Goal: Information Seeking & Learning: Learn about a topic

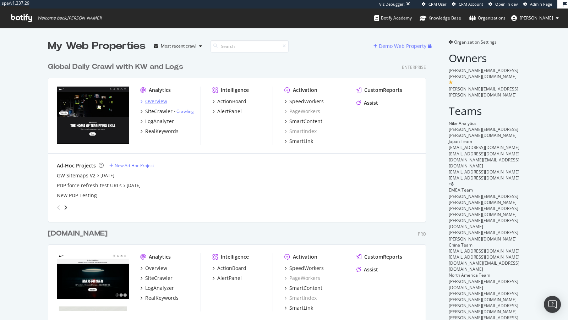
click at [165, 101] on div "Overview" at bounding box center [156, 101] width 22 height 7
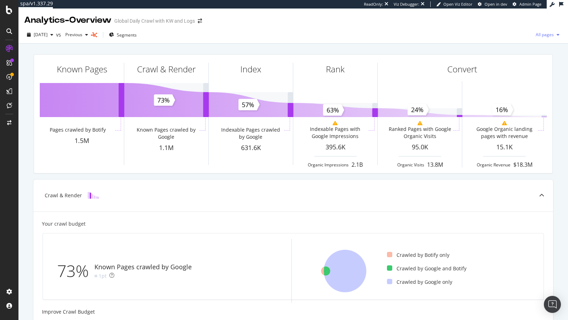
click at [551, 33] on span "All pages" at bounding box center [543, 35] width 21 height 6
click at [508, 33] on span "Indexable pages" at bounding box center [507, 35] width 42 height 6
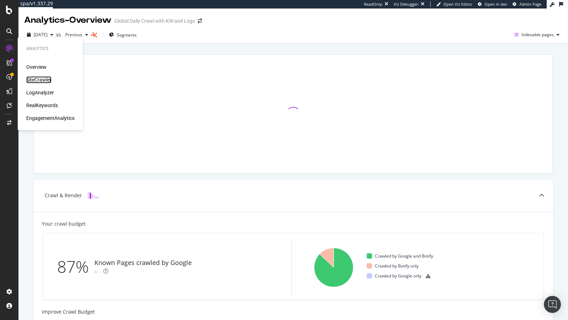
click at [37, 80] on div "SiteCrawler" at bounding box center [38, 79] width 25 height 7
click at [38, 92] on div "LogAnalyzer" at bounding box center [40, 92] width 28 height 7
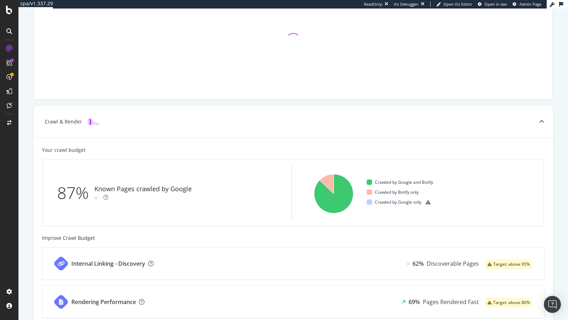
scroll to position [86, 0]
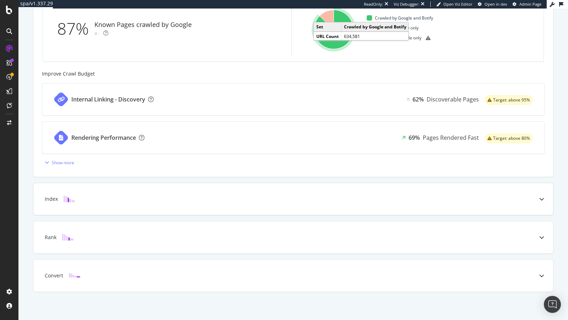
click at [230, 207] on div "Index" at bounding box center [293, 199] width 520 height 32
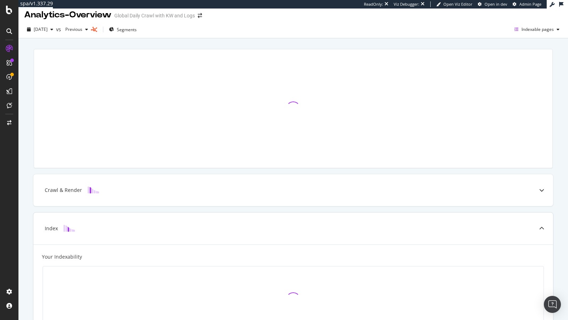
scroll to position [0, 0]
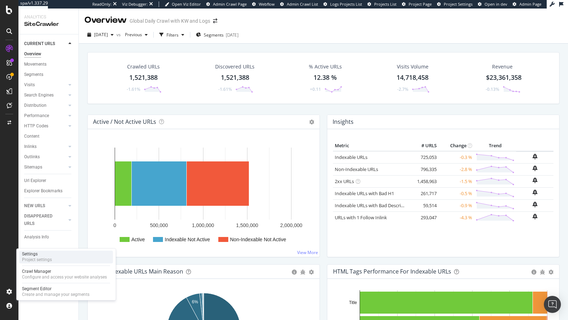
click at [61, 259] on div "Settings Project settings" at bounding box center [66, 257] width 94 height 13
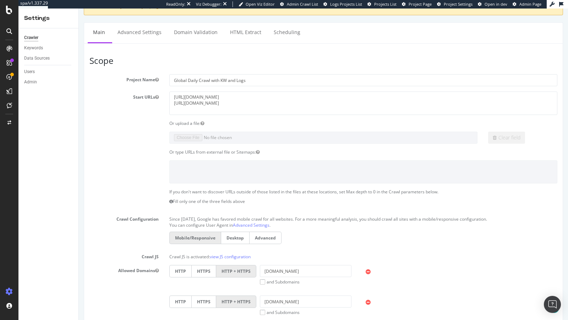
scroll to position [71, 0]
drag, startPoint x: 230, startPoint y: 103, endPoint x: 161, endPoint y: 96, distance: 69.2
click at [162, 96] on div "Start URLs https://m.nike.com/ https://www.nike.com/" at bounding box center [323, 103] width 479 height 23
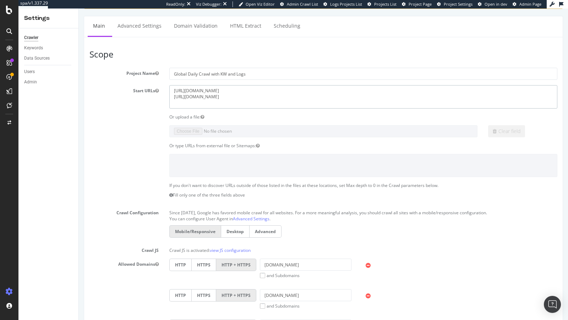
scroll to position [0, 0]
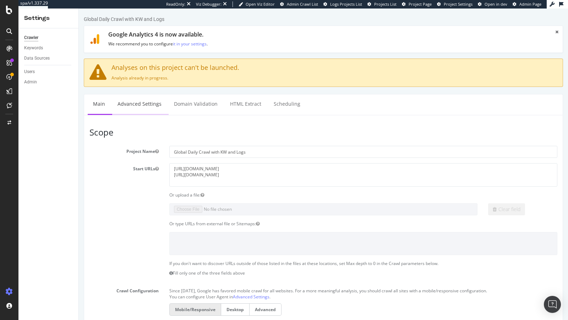
click at [133, 98] on link "Advanced Settings" at bounding box center [139, 104] width 55 height 20
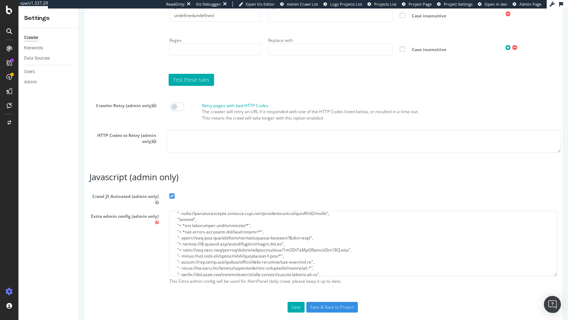
scroll to position [57, 0]
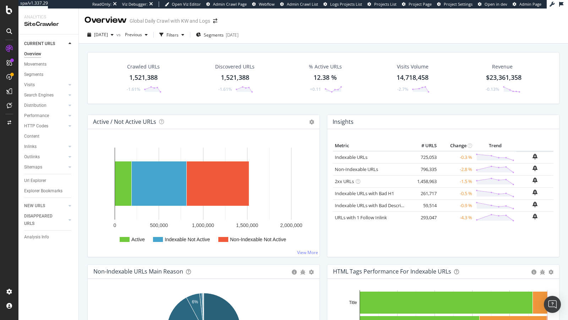
click at [72, 44] on div at bounding box center [69, 43] width 7 height 7
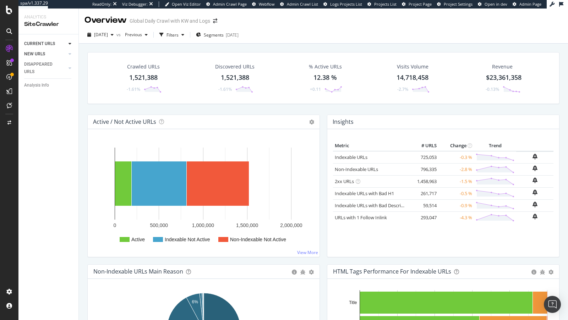
click at [49, 54] on link "NEW URLS" at bounding box center [45, 53] width 42 height 7
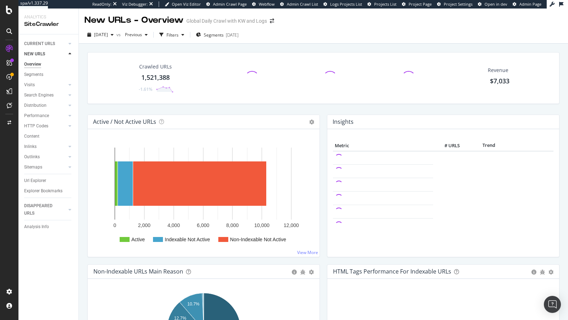
click at [70, 55] on icon at bounding box center [70, 54] width 3 height 4
click at [72, 40] on div "CURRENT URLS" at bounding box center [51, 44] width 54 height 10
click at [70, 42] on icon at bounding box center [70, 44] width 3 height 4
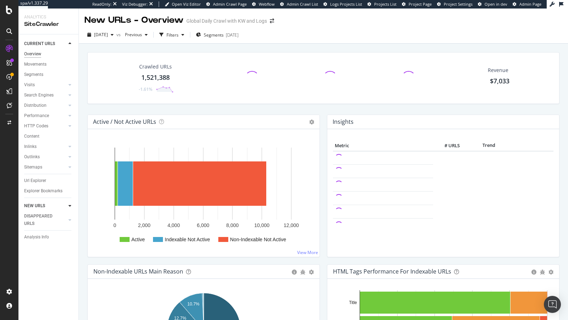
click at [38, 53] on div "Overview" at bounding box center [32, 53] width 17 height 7
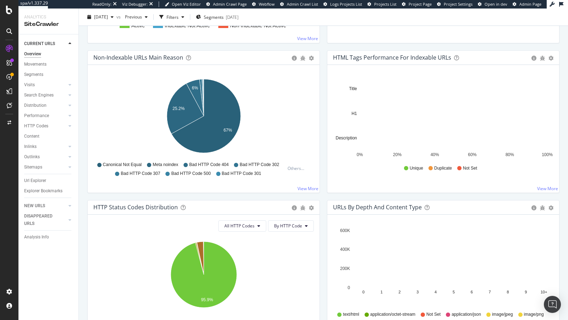
scroll to position [263, 0]
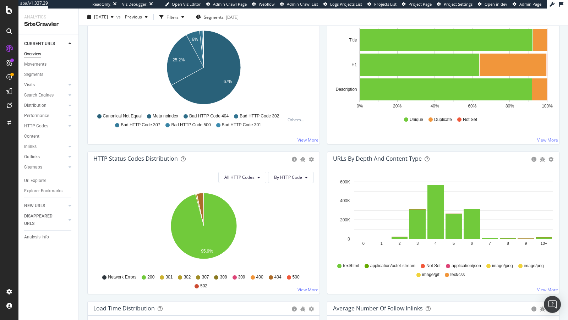
click at [312, 161] on div "Pie Table Export as CSV Add to Custom Report" at bounding box center [311, 158] width 5 height 7
click at [312, 160] on icon "gear" at bounding box center [311, 159] width 5 height 5
click at [279, 185] on span "Table" at bounding box center [287, 186] width 65 height 10
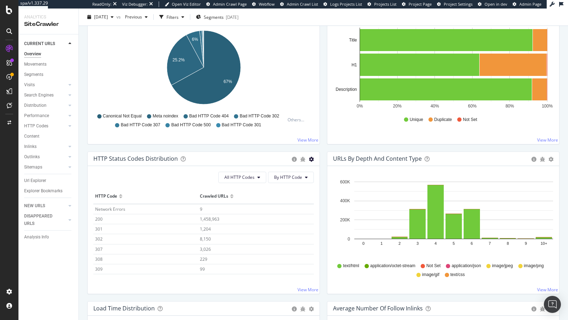
click at [311, 158] on icon "gear" at bounding box center [311, 159] width 5 height 5
click at [272, 174] on span "Pie" at bounding box center [287, 173] width 65 height 10
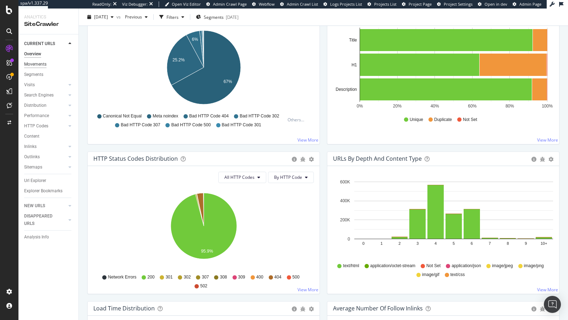
click at [38, 65] on div "Movements" at bounding box center [35, 64] width 22 height 7
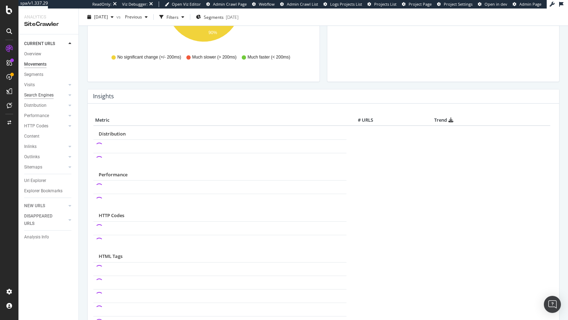
click at [43, 96] on div "Search Engines" at bounding box center [38, 95] width 29 height 7
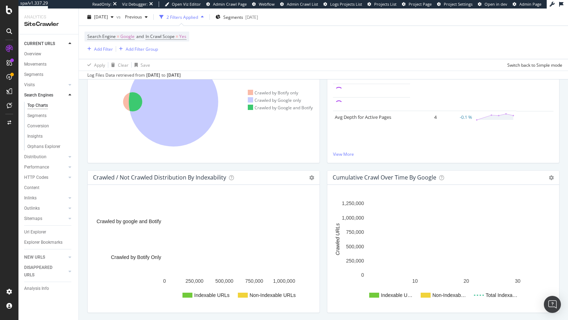
scroll to position [289, 0]
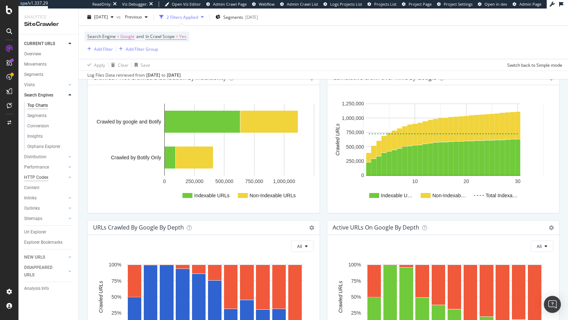
click at [39, 179] on div "HTTP Codes" at bounding box center [36, 177] width 24 height 7
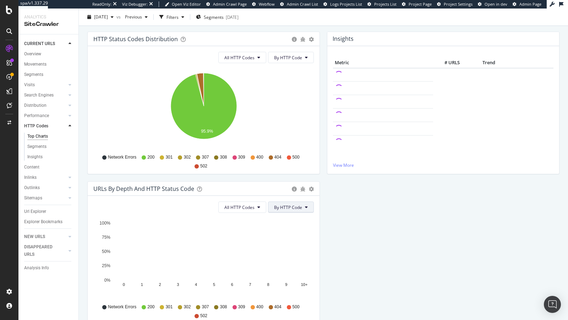
scroll to position [108, 0]
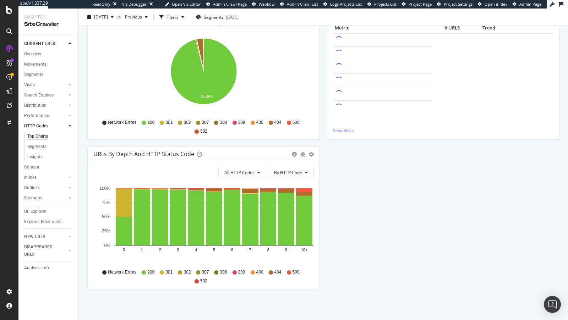
click at [314, 153] on div "URLs by Depth and HTTP Status Code Bar (by Value) Bar (by Percentage) Table Exp…" at bounding box center [204, 154] width 232 height 14
click at [312, 153] on icon "gear" at bounding box center [311, 154] width 5 height 5
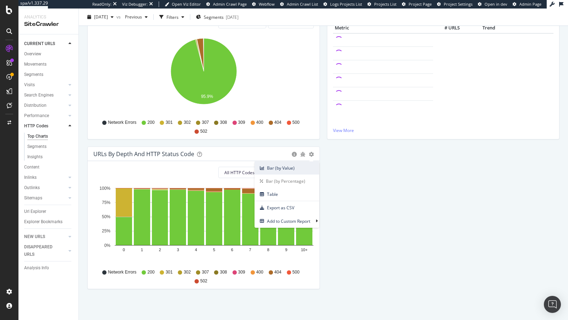
click at [297, 169] on span "Bar (by Value)" at bounding box center [287, 168] width 65 height 10
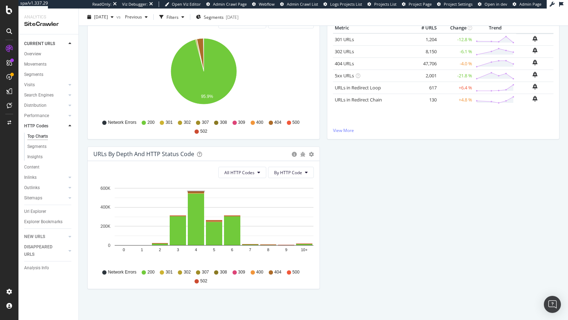
click at [197, 191] on rect "A chart." at bounding box center [196, 192] width 18 height 2
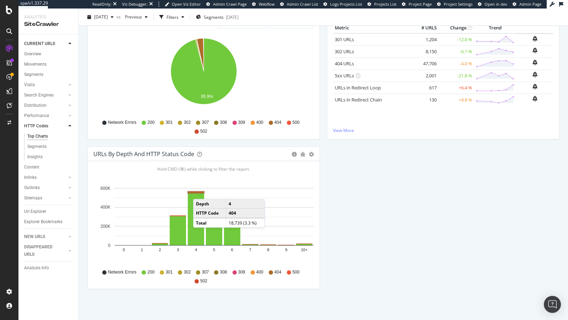
click at [200, 192] on rect "A chart." at bounding box center [196, 192] width 16 height 1
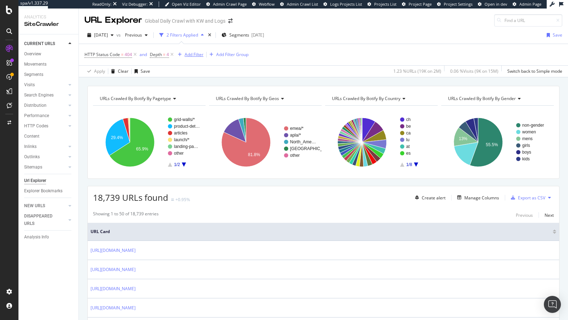
click at [192, 54] on div "Add Filter" at bounding box center [194, 54] width 19 height 6
click at [337, 197] on div "18,739 URLs found +0.95% Create alert Manage Columns Export as CSV" at bounding box center [323, 194] width 471 height 17
click at [257, 95] on span "URLs Crawled By Botify By geos" at bounding box center [247, 98] width 63 height 6
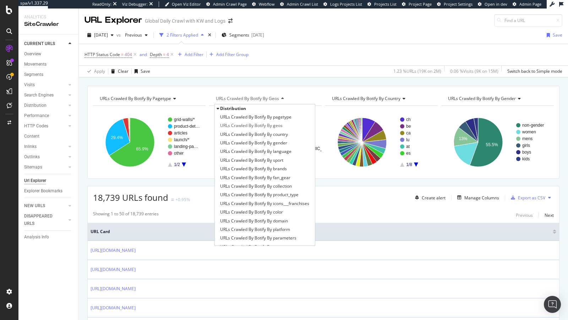
click at [240, 107] on span "Distribution" at bounding box center [233, 108] width 26 height 6
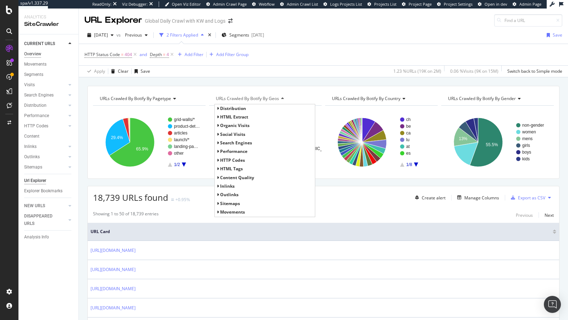
click at [31, 52] on div "Overview" at bounding box center [32, 53] width 17 height 7
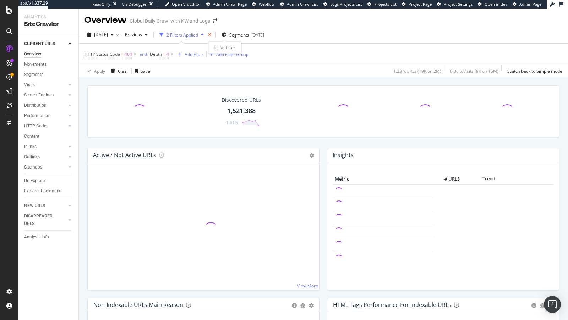
click at [211, 36] on icon "times" at bounding box center [209, 35] width 3 height 4
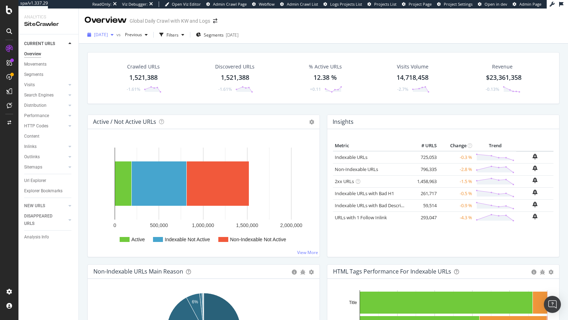
click at [106, 37] on span "2025 Sep. 14th" at bounding box center [101, 35] width 14 height 6
click at [142, 34] on span "Previous" at bounding box center [132, 35] width 20 height 6
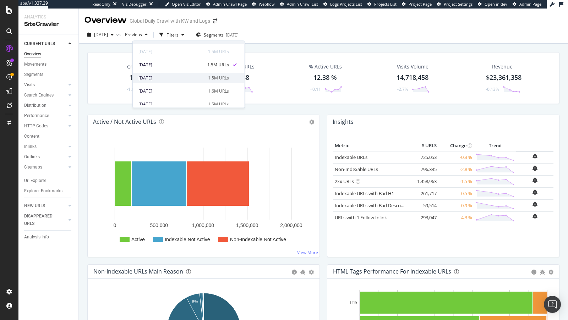
scroll to position [16, 0]
click at [179, 34] on div "Filters" at bounding box center [172, 35] width 12 height 6
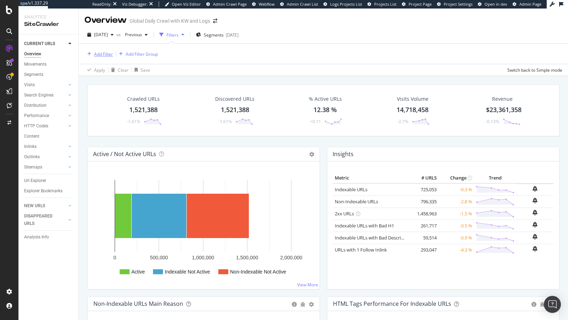
click at [105, 53] on div "Add Filter" at bounding box center [103, 54] width 19 height 6
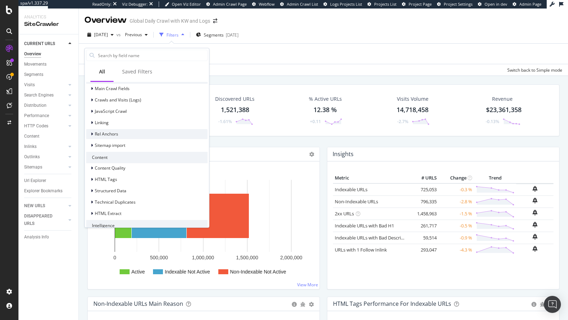
scroll to position [222, 0]
click at [102, 209] on span "HTML Extract" at bounding box center [108, 212] width 27 height 6
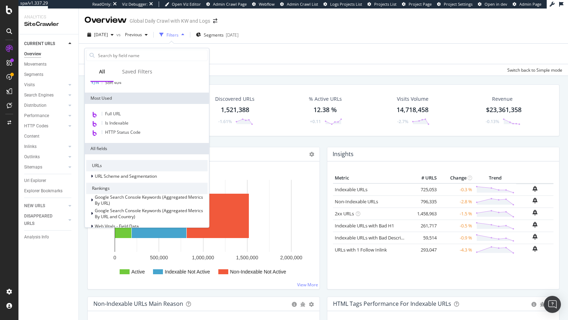
scroll to position [37, 0]
click at [264, 41] on div "2025 Sep. 14th vs Previous Filters Segments 2025-09-08" at bounding box center [323, 36] width 489 height 14
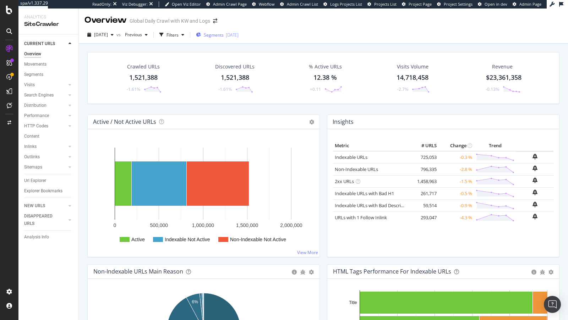
click at [239, 34] on div "[DATE]" at bounding box center [232, 35] width 13 height 6
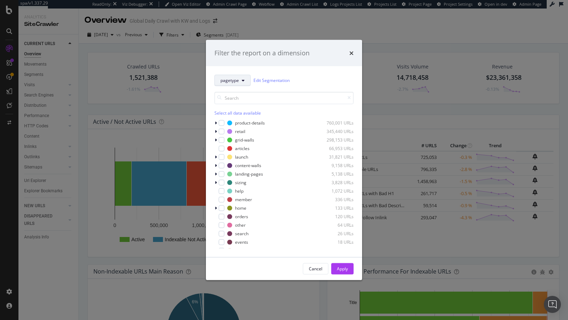
click at [229, 80] on span "pagetype" at bounding box center [229, 80] width 18 height 6
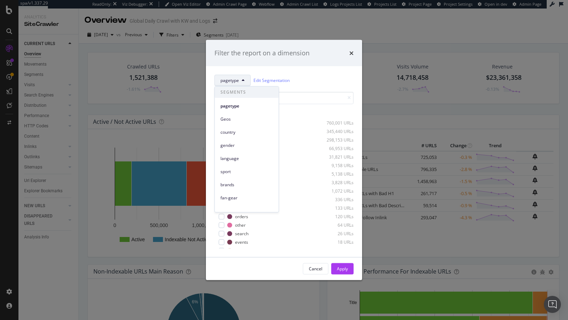
click at [245, 80] on button "pagetype" at bounding box center [232, 80] width 36 height 11
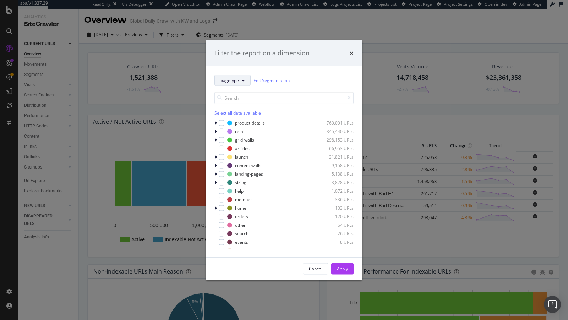
click at [242, 81] on icon "modal" at bounding box center [243, 80] width 3 height 4
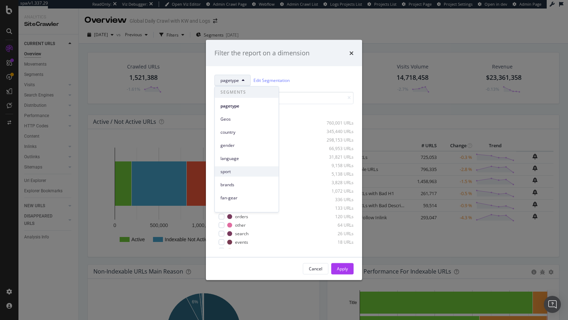
click at [230, 170] on span "sport" at bounding box center [246, 171] width 53 height 6
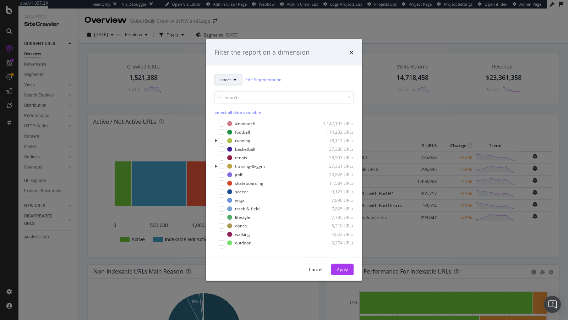
click at [234, 80] on icon "modal" at bounding box center [235, 79] width 3 height 4
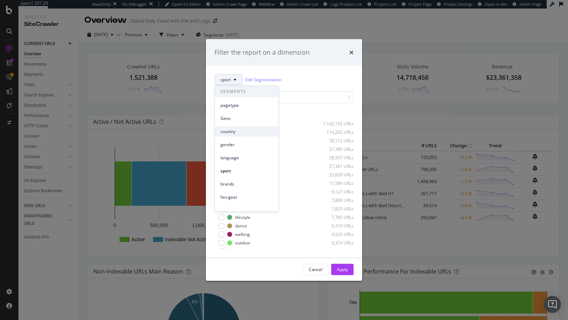
click at [232, 131] on span "country" at bounding box center [246, 132] width 53 height 6
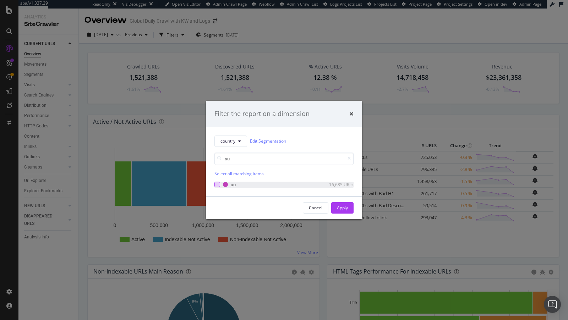
type input "au"
click at [217, 183] on div "modal" at bounding box center [217, 185] width 6 height 6
click at [246, 158] on input "au" at bounding box center [283, 159] width 139 height 12
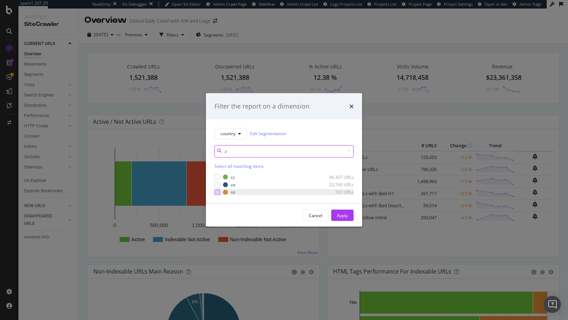
type input "z"
click at [218, 192] on div "modal" at bounding box center [217, 193] width 6 height 6
click at [352, 151] on input "z" at bounding box center [283, 151] width 139 height 12
click at [347, 217] on div "Apply" at bounding box center [342, 216] width 11 height 6
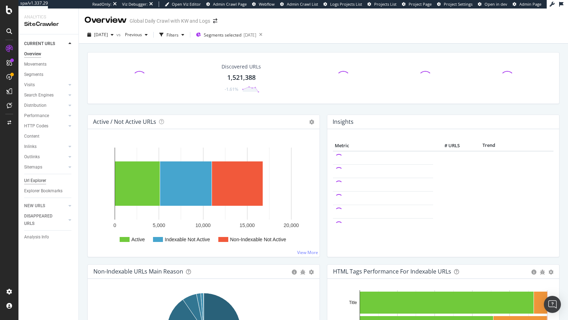
click at [33, 183] on div "Url Explorer" at bounding box center [35, 180] width 22 height 7
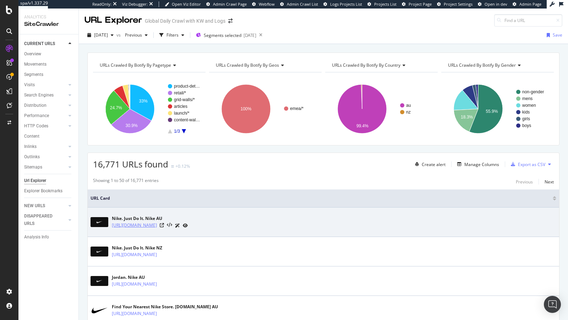
click at [133, 225] on link "https://www.nike.com/au/" at bounding box center [134, 225] width 45 height 7
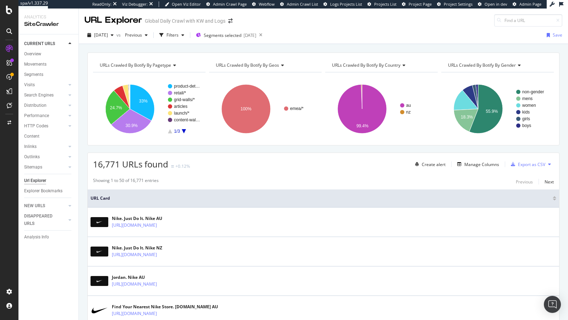
click at [239, 62] on span "URLs Crawled By Botify By geos" at bounding box center [247, 65] width 63 height 6
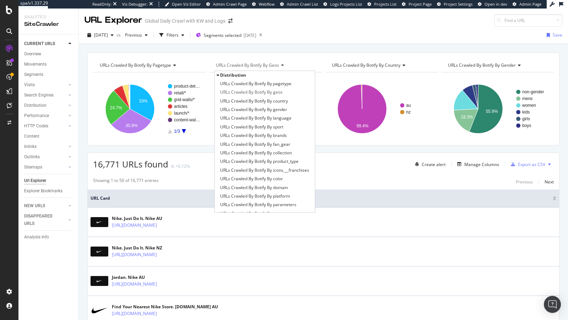
click at [225, 73] on span "Distribution" at bounding box center [233, 75] width 26 height 6
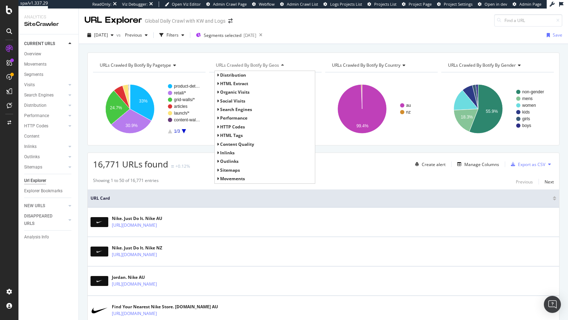
click at [228, 109] on span "Search Engines" at bounding box center [236, 110] width 32 height 6
click at [235, 120] on span "Google" at bounding box center [231, 118] width 15 height 6
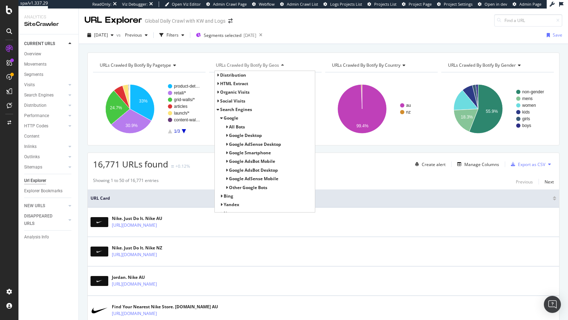
click at [239, 125] on span "All Bots" at bounding box center [237, 127] width 16 height 6
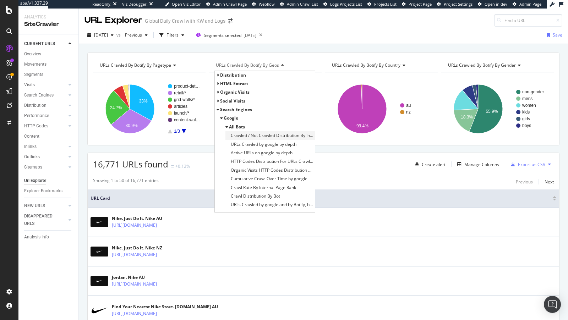
click at [256, 135] on span "Crawled / Not Crawled Distribution By Indexability" at bounding box center [272, 135] width 82 height 7
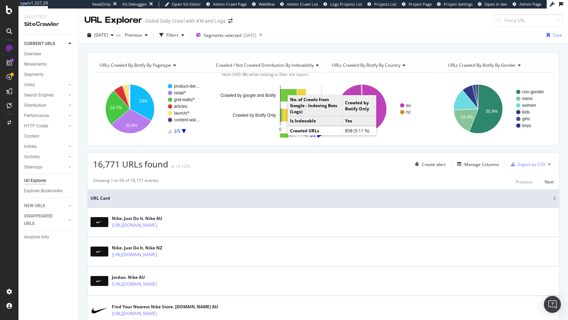
click at [282, 113] on rect "A chart." at bounding box center [280, 115] width 1 height 12
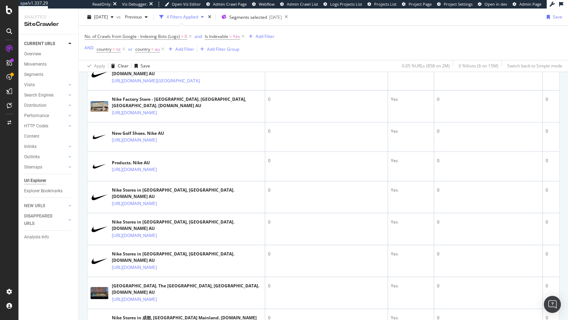
scroll to position [267, 0]
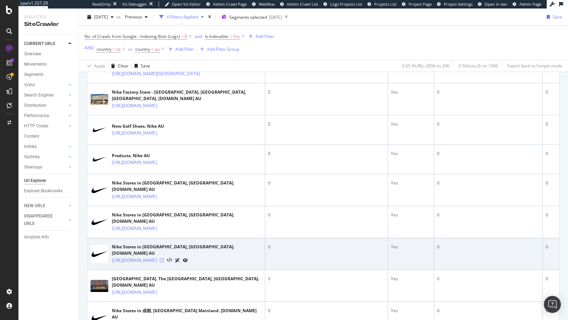
click at [164, 258] on icon at bounding box center [162, 260] width 4 height 4
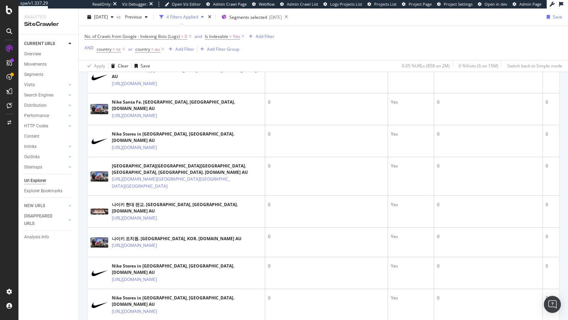
scroll to position [508, 0]
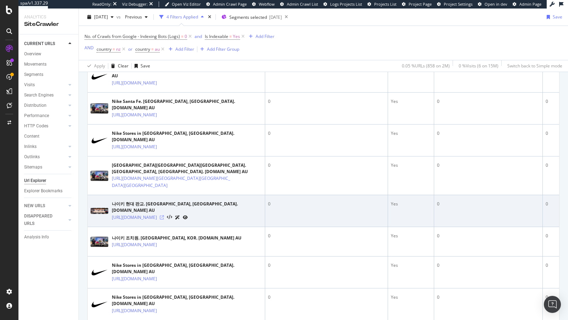
click at [164, 215] on icon at bounding box center [162, 217] width 4 height 4
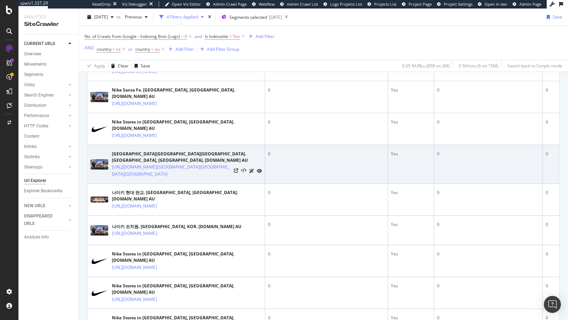
scroll to position [521, 0]
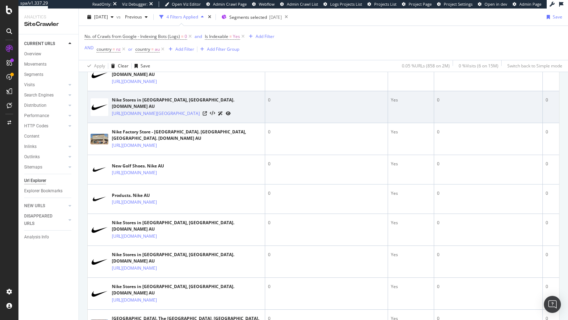
scroll to position [228, 0]
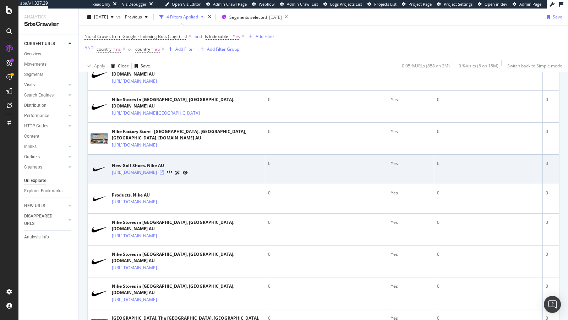
click at [164, 170] on icon at bounding box center [162, 172] width 4 height 4
click at [157, 169] on link "https://www.nike.com/au/w/new-golf-shoes-23q9wz3n82yzy7ok" at bounding box center [134, 172] width 45 height 7
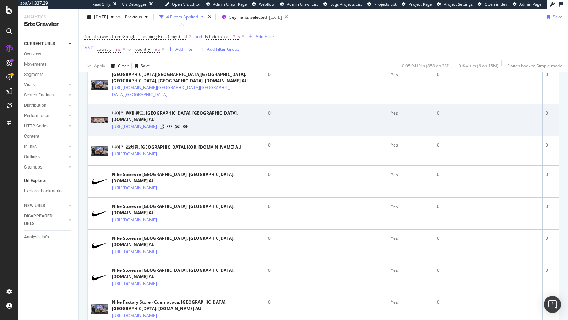
scroll to position [611, 0]
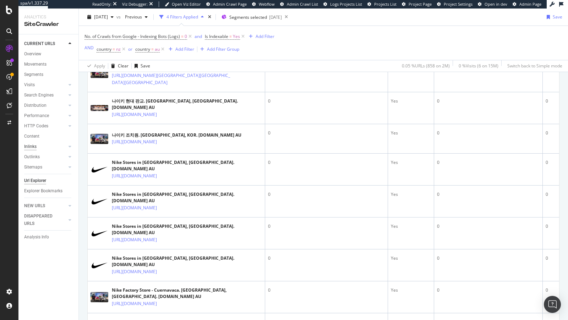
click at [28, 146] on div "Inlinks" at bounding box center [30, 146] width 12 height 7
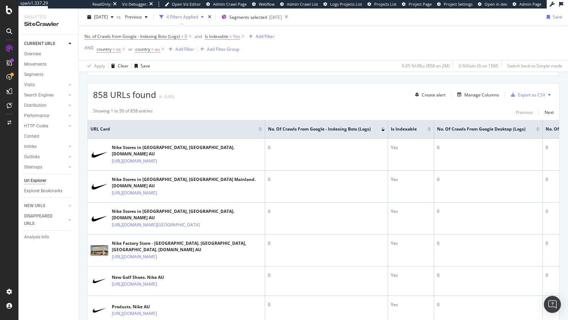
scroll to position [0, 0]
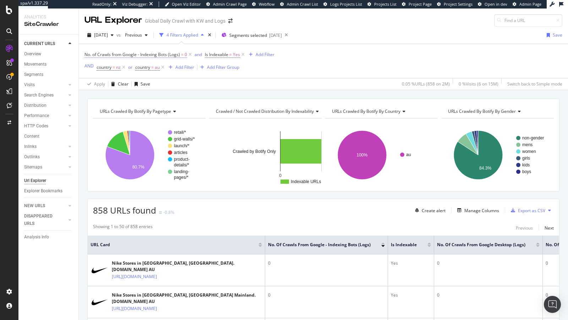
click at [187, 54] on span "0" at bounding box center [186, 55] width 2 height 10
click at [191, 55] on icon at bounding box center [190, 54] width 6 height 7
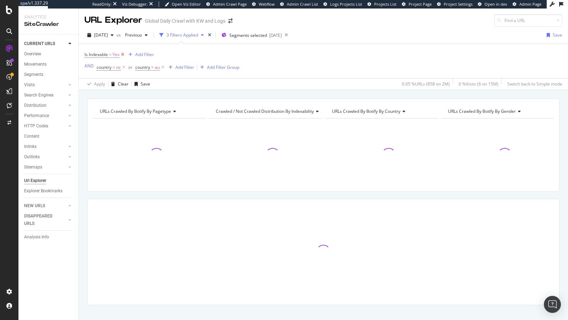
click at [124, 54] on icon at bounding box center [123, 54] width 6 height 7
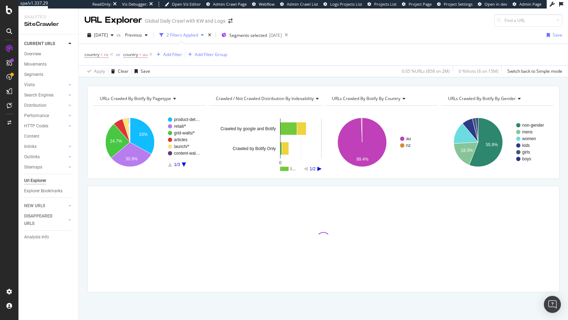
click at [366, 94] on div "URLs Crawled By Botify By country" at bounding box center [381, 98] width 101 height 11
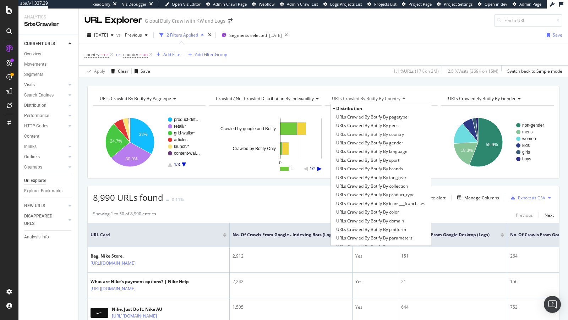
click at [341, 109] on span "Distribution" at bounding box center [349, 108] width 26 height 6
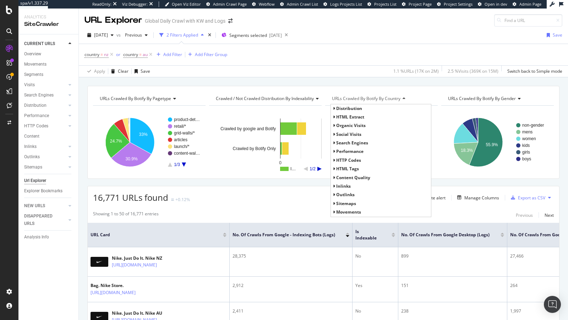
click at [354, 140] on span "Search Engines" at bounding box center [352, 143] width 32 height 6
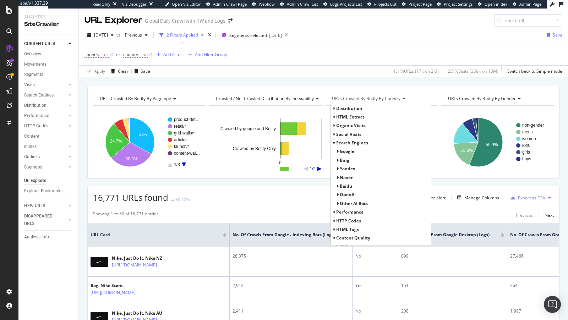
click at [350, 149] on span "Google" at bounding box center [347, 151] width 15 height 6
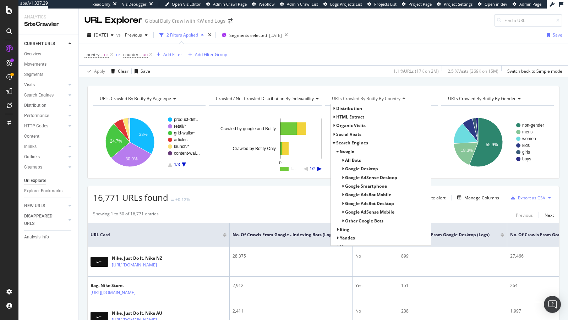
click at [353, 160] on span "All Bots" at bounding box center [353, 160] width 16 height 6
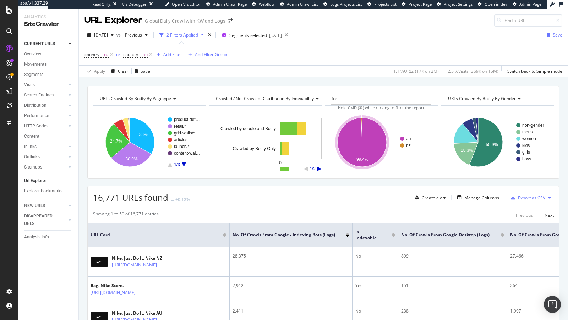
type input "freq"
click at [334, 95] on input "freq" at bounding box center [356, 98] width 48 height 11
click at [334, 95] on span "URLs Crawled By Botify By country" at bounding box center [366, 98] width 69 height 6
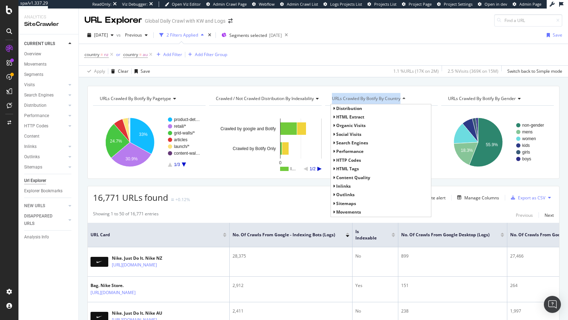
click at [334, 95] on span "URLs Crawled By Botify By country" at bounding box center [366, 98] width 69 height 6
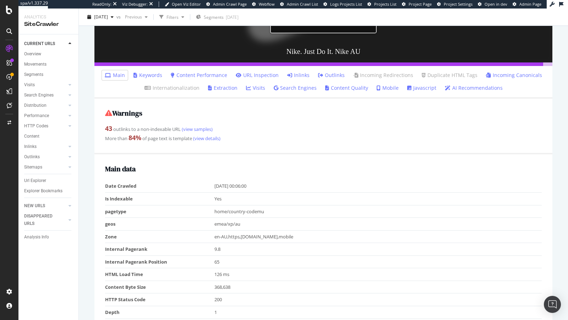
scroll to position [197, 0]
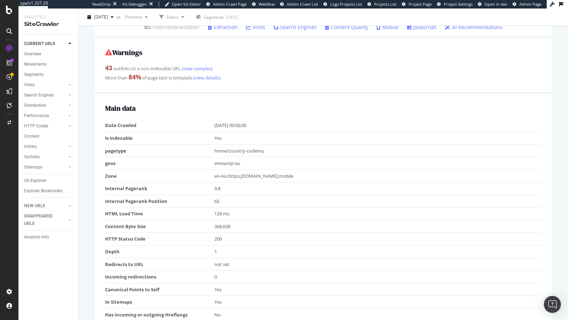
click at [230, 162] on td "emea/xp/au" at bounding box center [378, 163] width 328 height 13
click at [213, 134] on td "Is Indexable" at bounding box center [159, 138] width 109 height 13
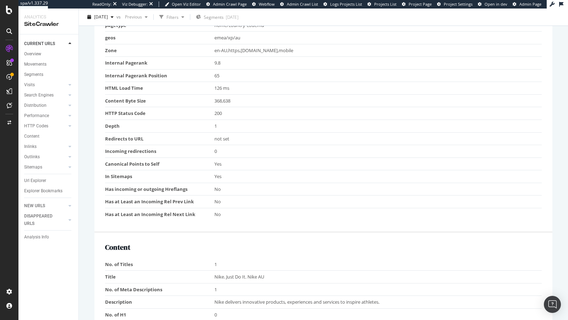
scroll to position [323, 0]
click at [217, 174] on td "Yes" at bounding box center [378, 176] width 328 height 13
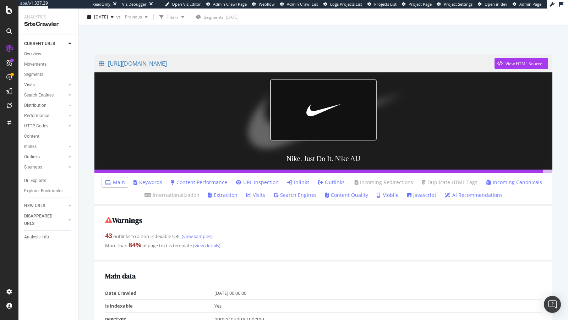
scroll to position [35, 0]
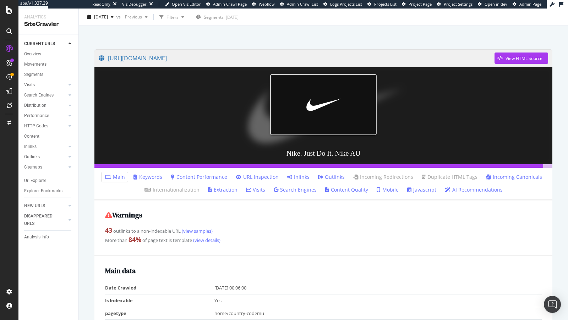
click at [306, 175] on link "Inlinks" at bounding box center [298, 177] width 22 height 7
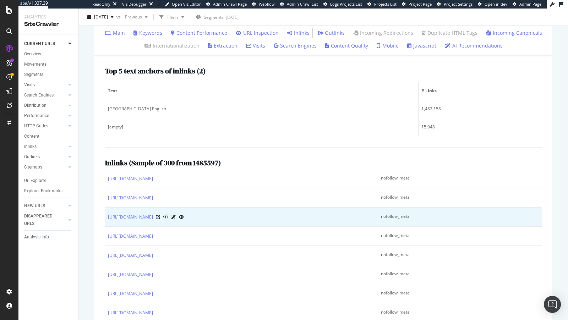
scroll to position [27, 0]
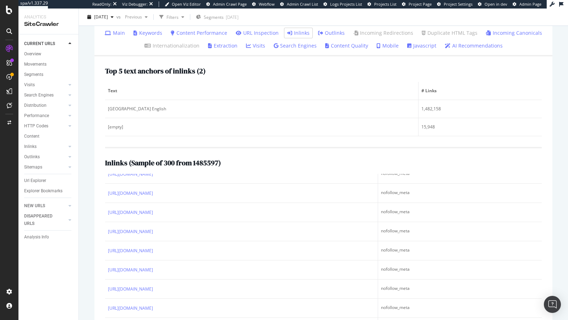
click at [296, 46] on link "Search Engines" at bounding box center [295, 45] width 43 height 7
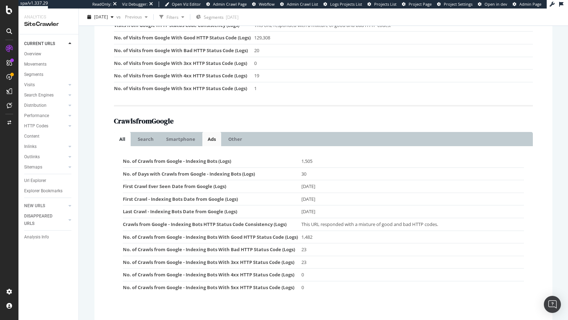
scroll to position [348, 0]
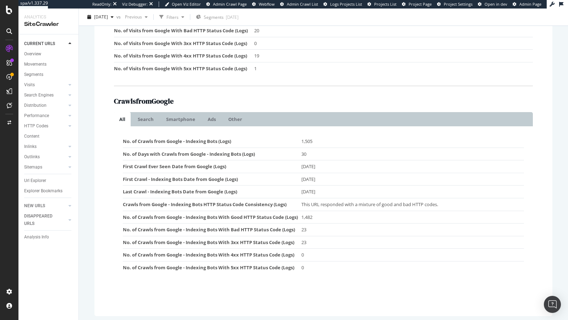
click at [127, 100] on h2 "Crawls from Google" at bounding box center [323, 101] width 419 height 8
click at [305, 140] on td "1,505" at bounding box center [412, 141] width 223 height 12
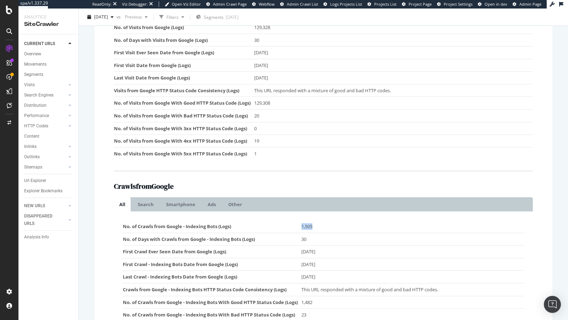
scroll to position [263, 0]
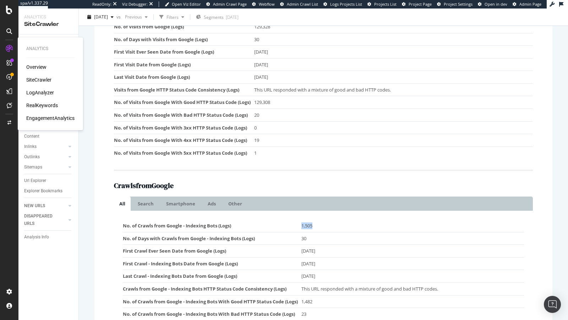
click at [45, 107] on div "RealKeywords" at bounding box center [42, 105] width 32 height 7
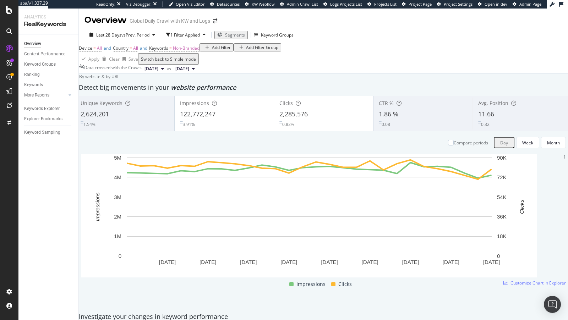
click at [502, 119] on div "11.66" at bounding box center [522, 114] width 88 height 9
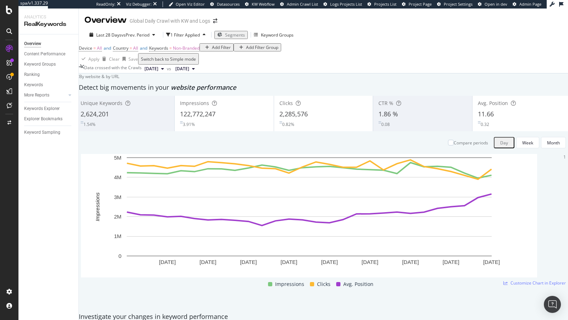
click at [233, 36] on span "Segments" at bounding box center [235, 35] width 20 height 6
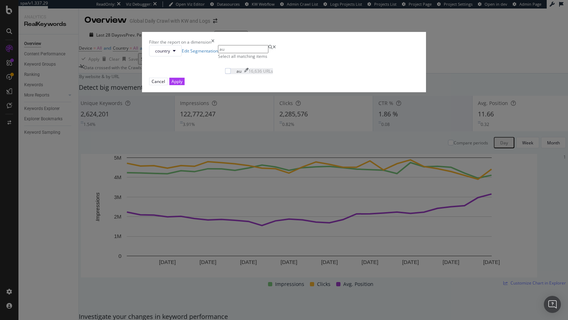
type input "au"
click at [235, 74] on div "au 16,636 URLs" at bounding box center [253, 71] width 39 height 6
click at [185, 85] on button "Apply" at bounding box center [176, 81] width 15 height 7
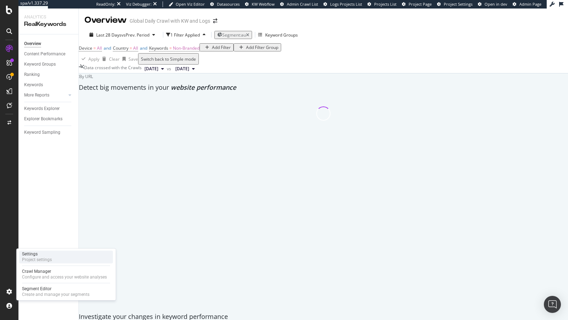
click at [41, 258] on div "Project settings" at bounding box center [37, 260] width 30 height 6
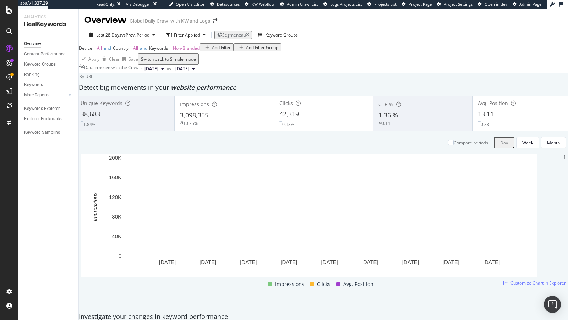
scroll to position [67, 0]
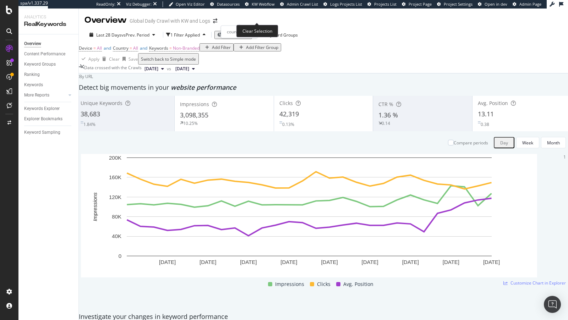
click at [249, 33] on icon "button" at bounding box center [247, 35] width 3 height 4
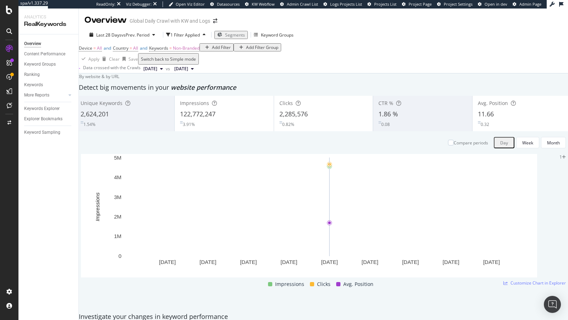
scroll to position [16, 0]
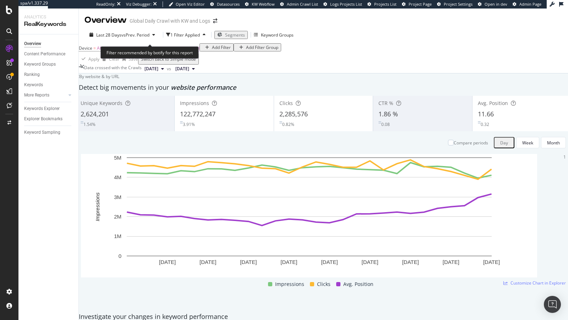
click at [200, 45] on span "Non-Branded" at bounding box center [186, 48] width 27 height 6
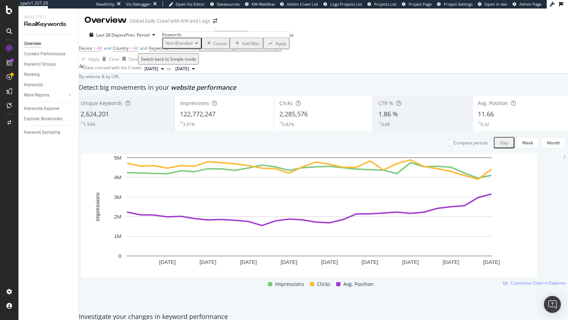
click at [183, 46] on span "Non-Branded" at bounding box center [177, 43] width 29 height 6
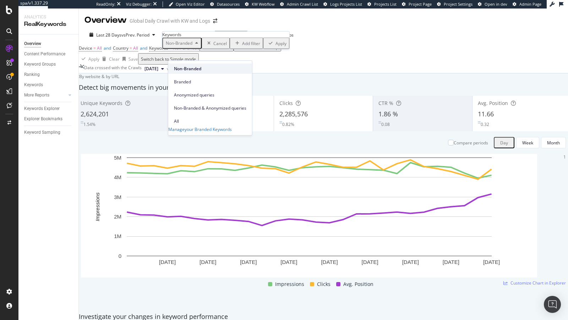
click at [190, 67] on span "Non-Branded" at bounding box center [210, 69] width 72 height 6
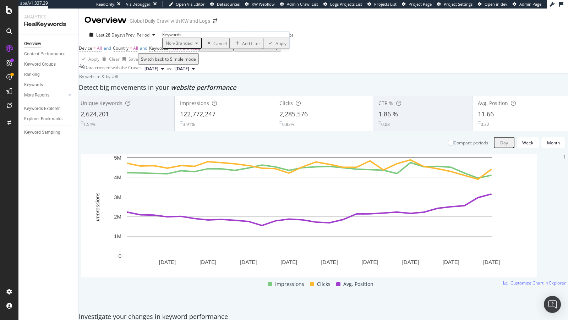
click at [275, 46] on div "Apply" at bounding box center [280, 43] width 11 height 6
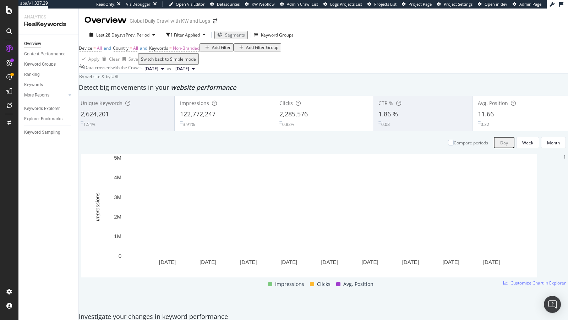
scroll to position [733, 0]
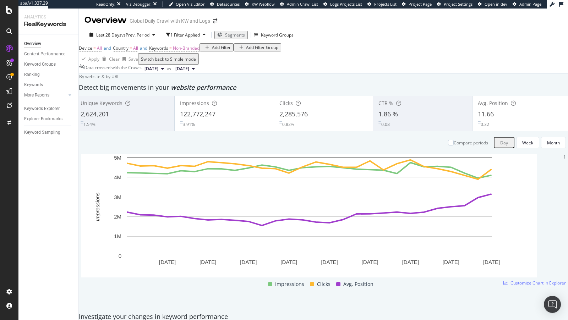
click at [41, 109] on div "Keywords Explorer" at bounding box center [42, 108] width 36 height 7
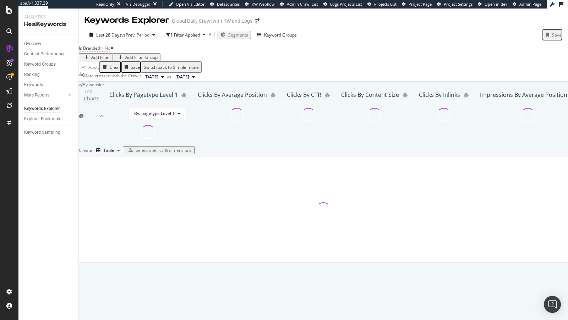
scroll to position [90, 0]
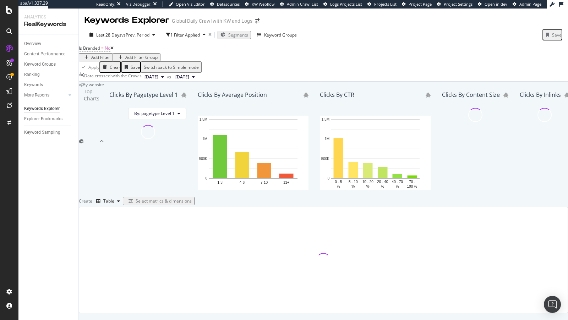
click at [114, 46] on icon at bounding box center [111, 48] width 3 height 4
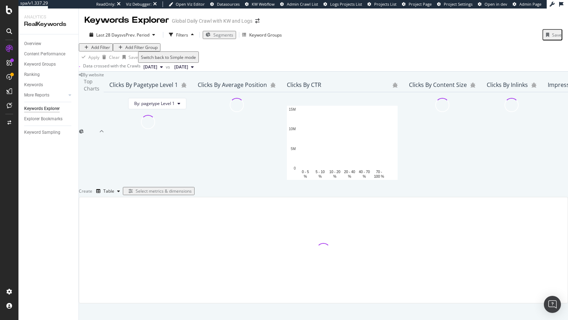
scroll to position [89, 0]
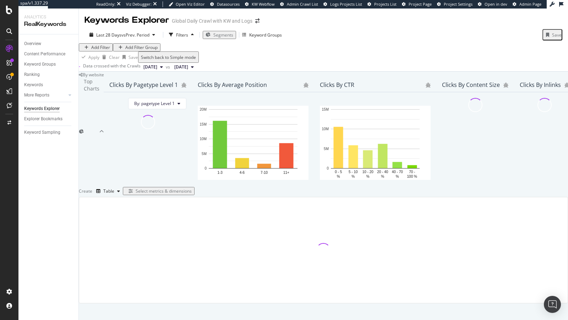
click at [108, 44] on div "Add Filter" at bounding box center [100, 47] width 19 height 6
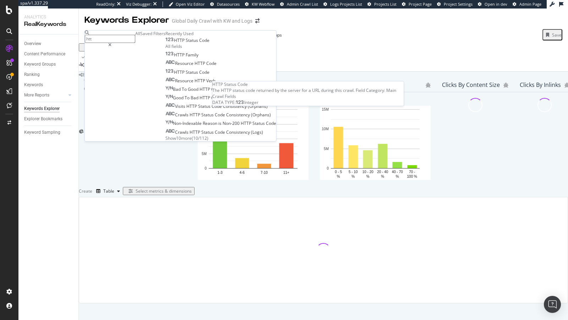
type input "htt"
click at [165, 43] on div "HTTP Status Code" at bounding box center [187, 41] width 44 height 6
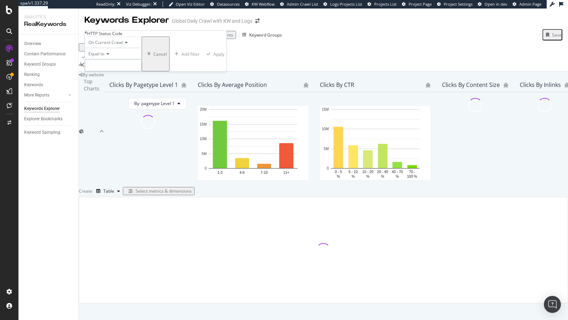
click at [107, 71] on input "number" at bounding box center [113, 65] width 57 height 12
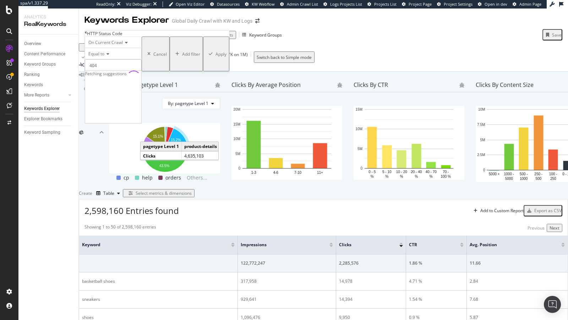
type input "404"
click at [170, 71] on div "On Current Crawl Equal to 404 404 Cancel Add filter Apply" at bounding box center [157, 54] width 144 height 35
click at [215, 57] on div "Apply" at bounding box center [220, 54] width 11 height 6
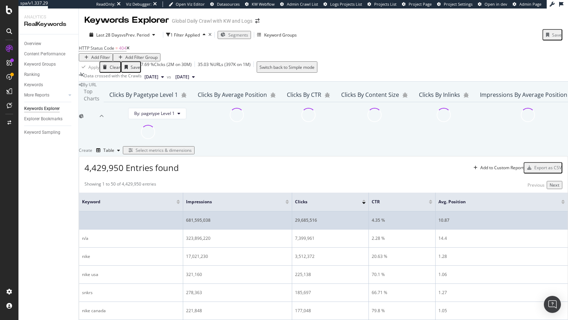
scroll to position [168, 0]
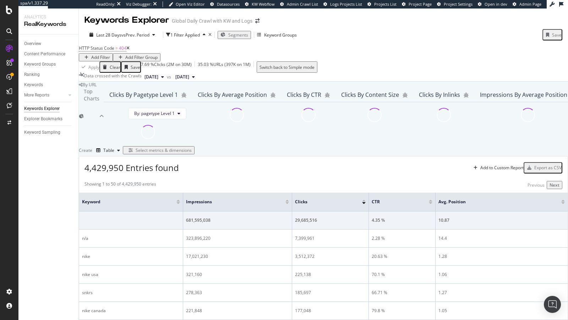
click at [192, 147] on div "Select metrics & dimensions" at bounding box center [164, 150] width 56 height 6
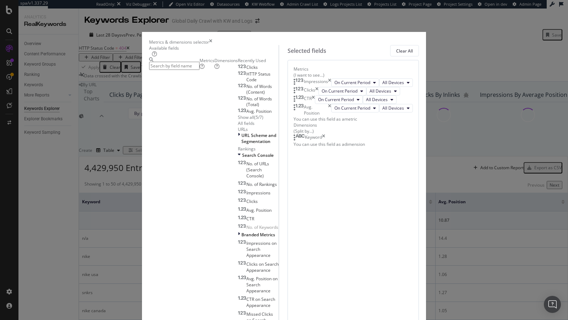
click at [214, 70] on div "Dimensions" at bounding box center [225, 64] width 23 height 12
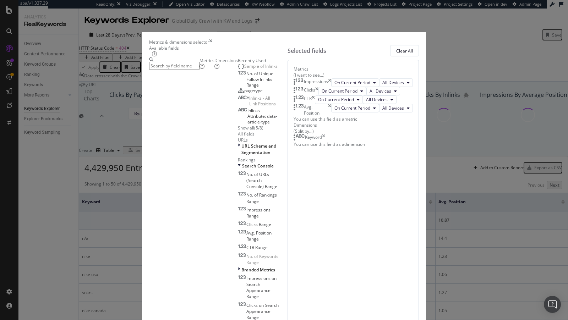
click at [163, 70] on input "modal" at bounding box center [174, 66] width 50 height 8
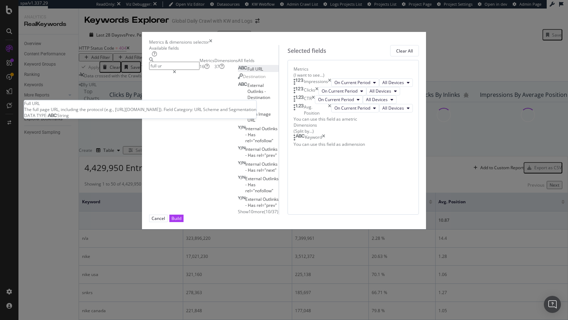
type input "full ur"
click at [255, 72] on span "URL" at bounding box center [259, 69] width 8 height 6
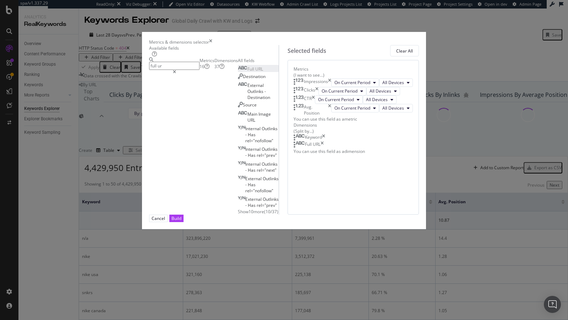
click at [325, 141] on icon "times" at bounding box center [323, 137] width 3 height 7
click at [181, 222] on div "Build" at bounding box center [176, 218] width 10 height 6
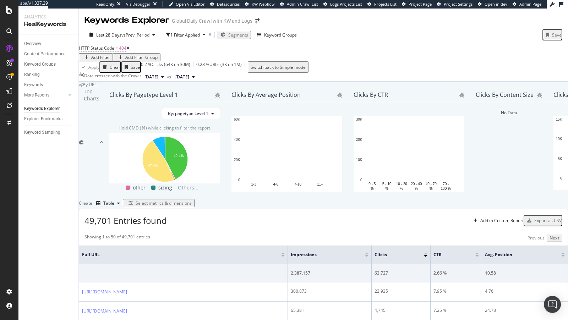
scroll to position [146, 0]
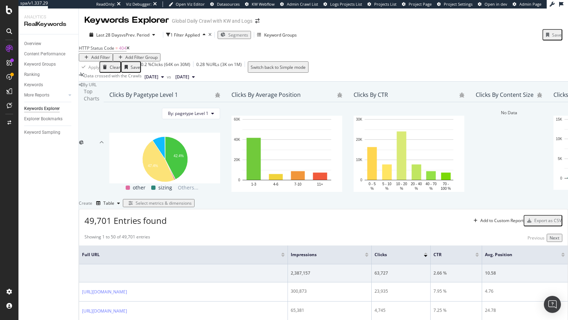
click at [243, 32] on span "Segments" at bounding box center [238, 35] width 20 height 6
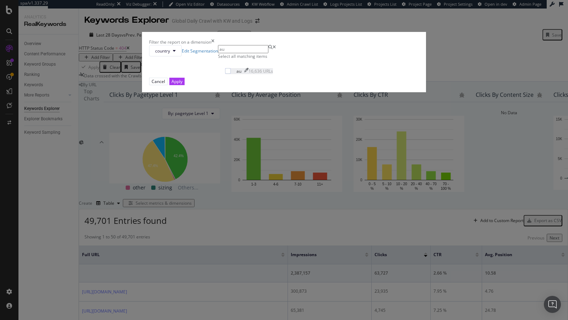
type input "au"
click at [234, 68] on div "modal" at bounding box center [234, 68] width 0 height 0
click at [182, 84] on div "Apply" at bounding box center [176, 81] width 11 height 6
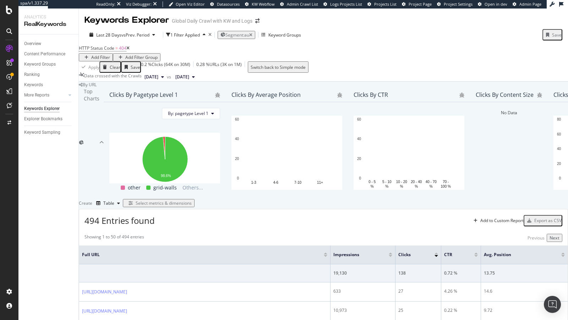
scroll to position [270, 0]
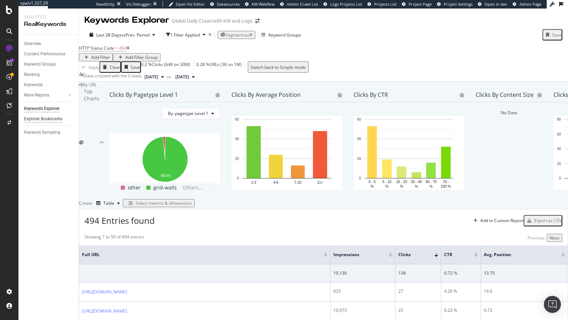
click at [49, 118] on div "Explorer Bookmarks" at bounding box center [43, 118] width 38 height 7
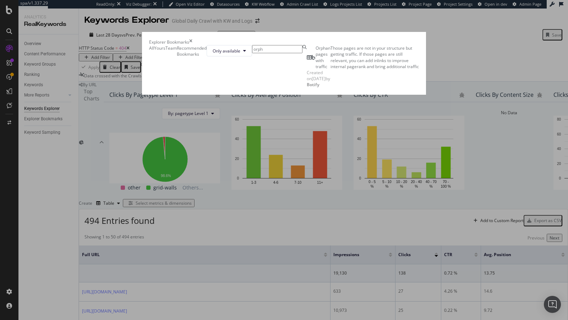
type input "orph"
click at [316, 70] on div "Orphan pages with traffic" at bounding box center [323, 57] width 15 height 24
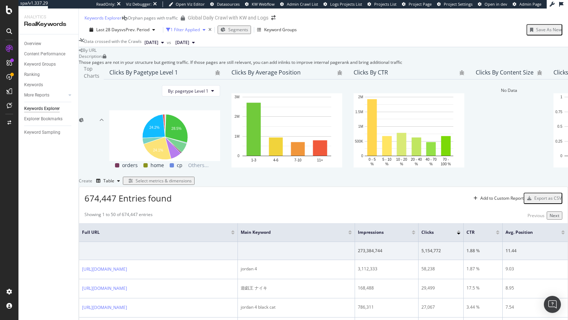
click at [194, 33] on div "1 Filter Applied" at bounding box center [184, 30] width 29 height 6
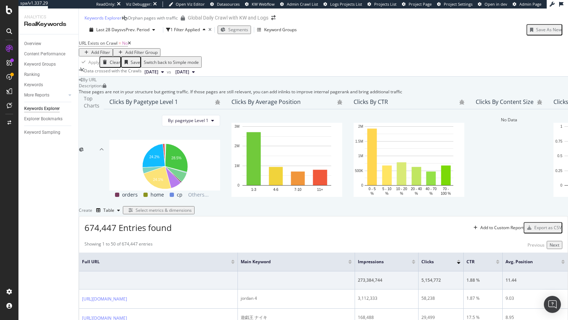
scroll to position [256, 0]
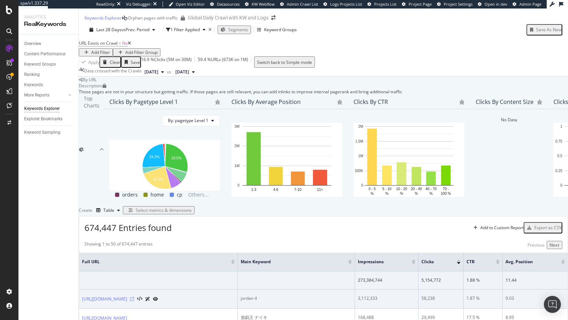
click at [134, 297] on icon at bounding box center [132, 299] width 4 height 4
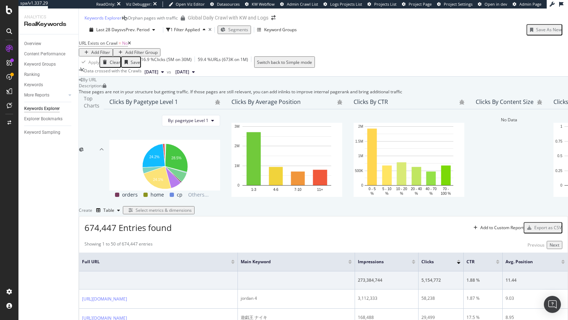
click at [243, 27] on span "Segments" at bounding box center [238, 30] width 20 height 6
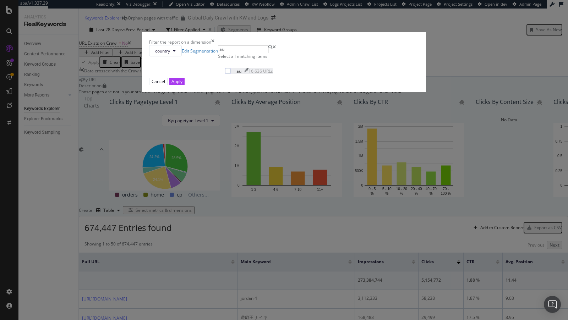
type input "au"
click at [234, 74] on div "au 16,636 URLs" at bounding box center [253, 71] width 39 height 6
click at [185, 85] on button "Apply" at bounding box center [176, 81] width 15 height 7
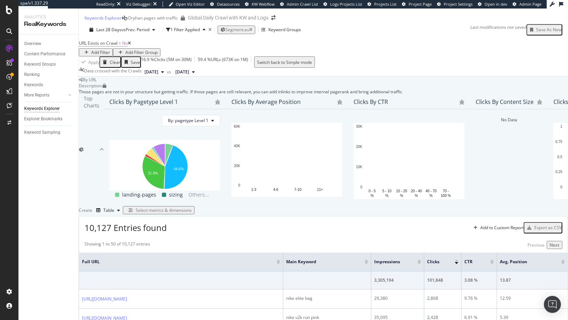
scroll to position [260, 0]
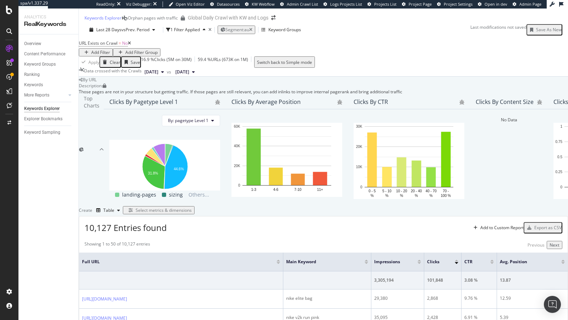
scroll to position [1155, 0]
click at [54, 185] on div "Overview Content Performance Keyword Groups Ranking Keywords More Reports Count…" at bounding box center [48, 177] width 60 height 286
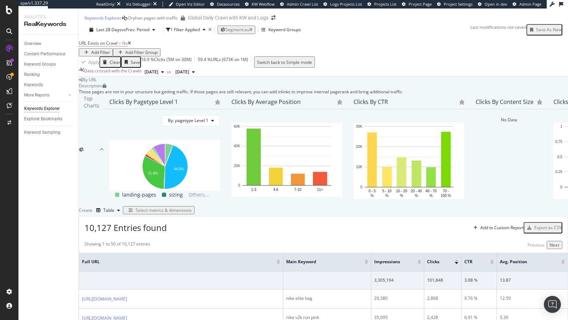
scroll to position [200, 0]
click at [46, 117] on div "Explorer Bookmarks" at bounding box center [43, 118] width 38 height 7
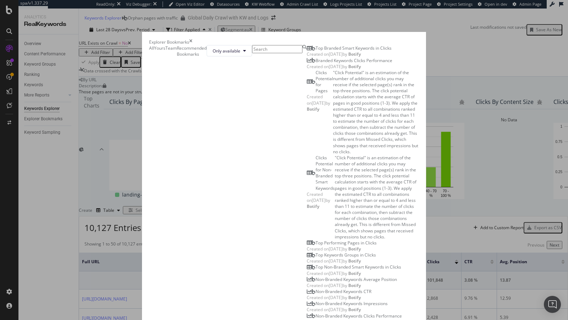
scroll to position [268, 0]
click at [192, 39] on icon "times" at bounding box center [190, 42] width 3 height 6
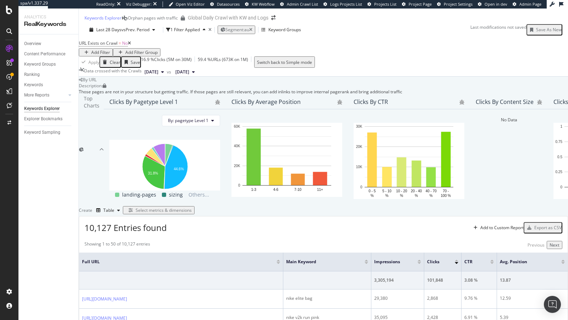
scroll to position [2, 0]
click at [48, 122] on div "Explorer Bookmarks" at bounding box center [43, 118] width 38 height 7
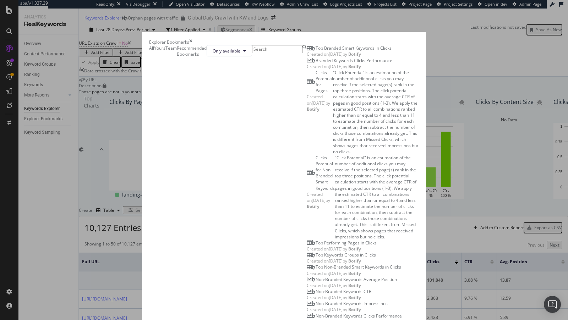
click at [154, 48] on div "Yours" at bounding box center [154, 48] width 0 height 0
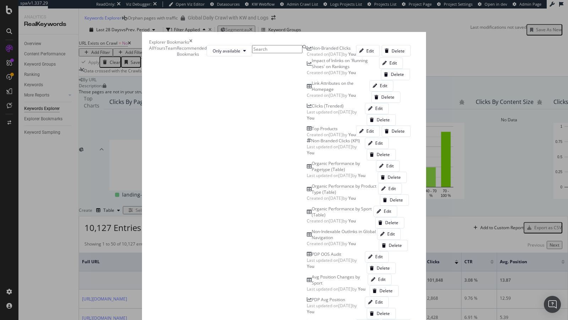
click at [192, 39] on icon "times" at bounding box center [190, 42] width 3 height 6
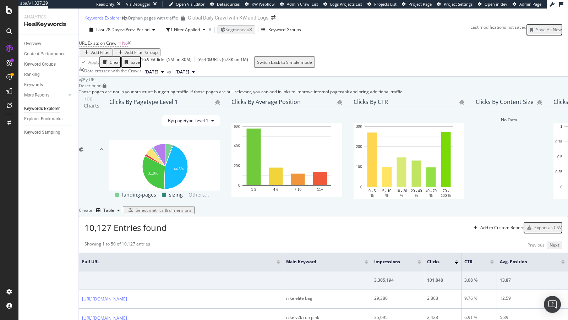
scroll to position [171, 0]
click at [49, 120] on div "Explorer Bookmarks" at bounding box center [43, 118] width 38 height 7
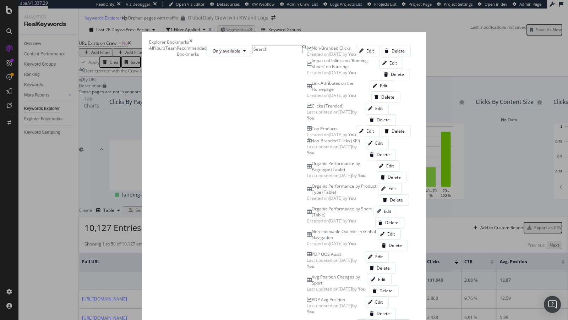
scroll to position [31, 0]
click at [165, 48] on div "Team" at bounding box center [165, 48] width 0 height 0
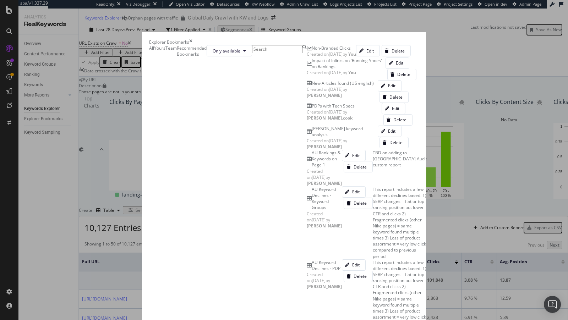
scroll to position [272, 0]
click at [192, 39] on icon "times" at bounding box center [190, 42] width 3 height 6
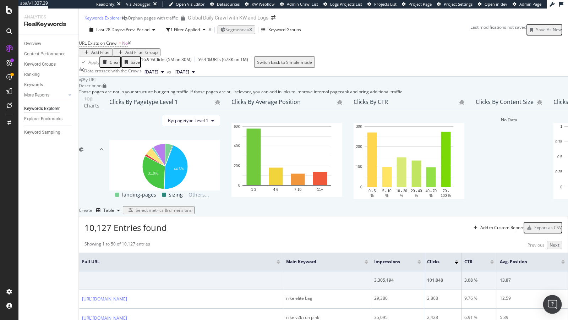
click at [549, 299] on div "Open Intercom Messenger" at bounding box center [552, 304] width 19 height 19
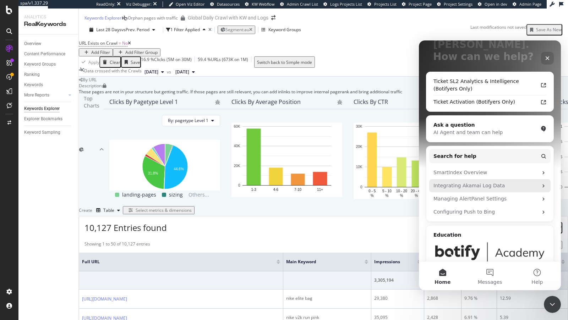
scroll to position [82, 0]
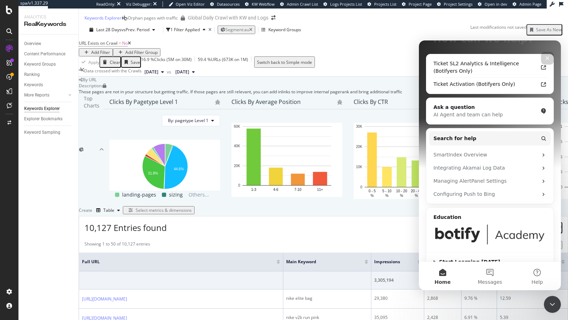
click at [205, 205] on div "Create Table Select metrics & dimensions" at bounding box center [323, 210] width 489 height 11
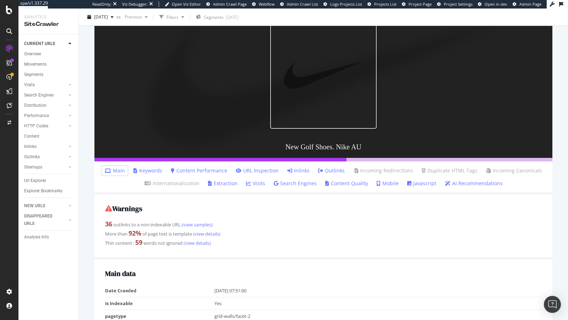
scroll to position [87, 0]
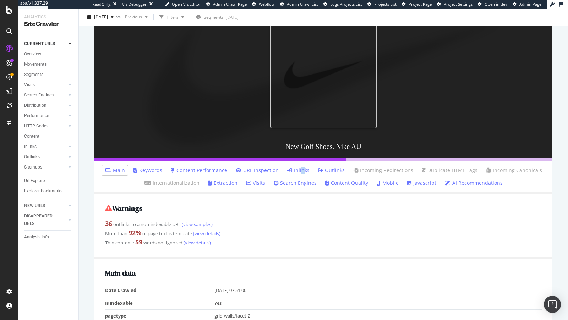
click at [304, 167] on link "Inlinks" at bounding box center [298, 170] width 22 height 7
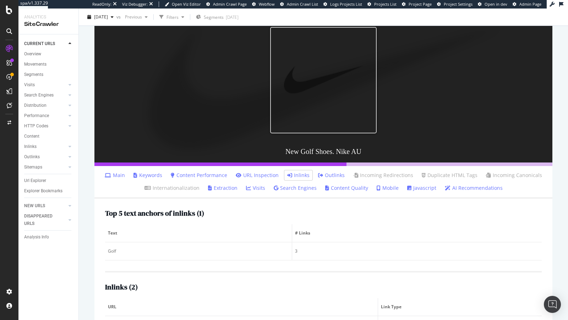
scroll to position [133, 0]
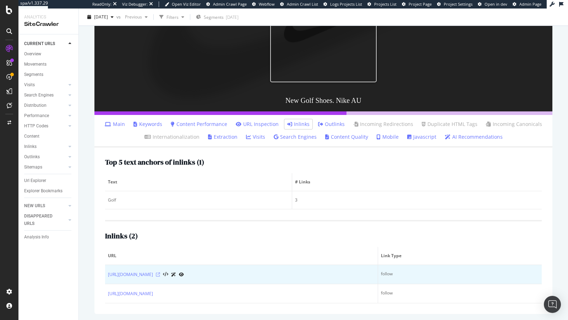
click at [160, 274] on icon at bounding box center [158, 275] width 4 height 4
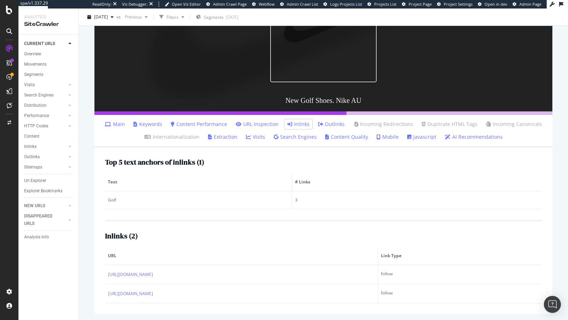
click at [340, 137] on link "Content Quality" at bounding box center [346, 136] width 43 height 7
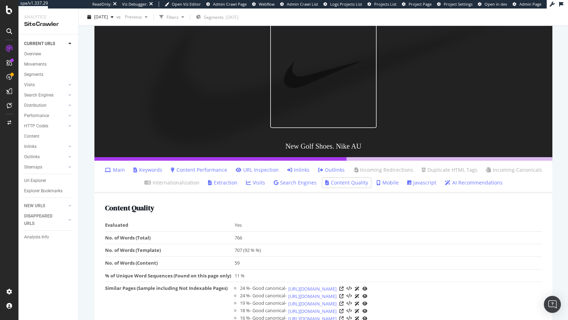
scroll to position [116, 0]
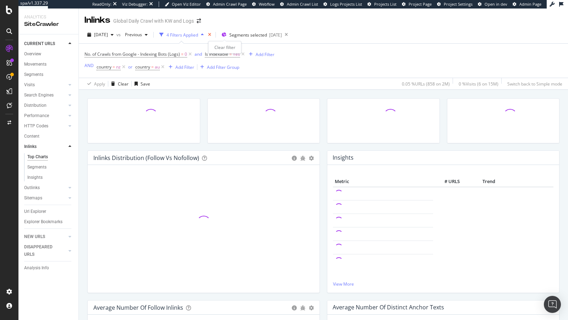
click at [211, 34] on icon "times" at bounding box center [209, 35] width 3 height 4
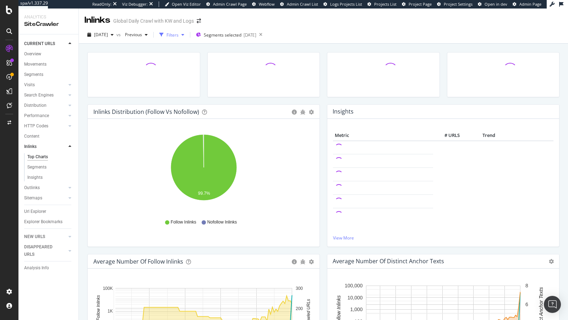
click at [179, 34] on div "Filters" at bounding box center [172, 35] width 12 height 6
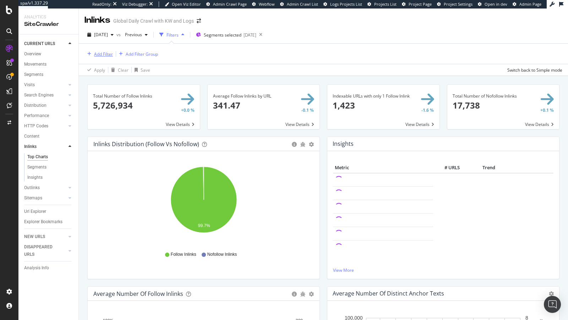
click at [98, 52] on div "Add Filter" at bounding box center [103, 54] width 19 height 6
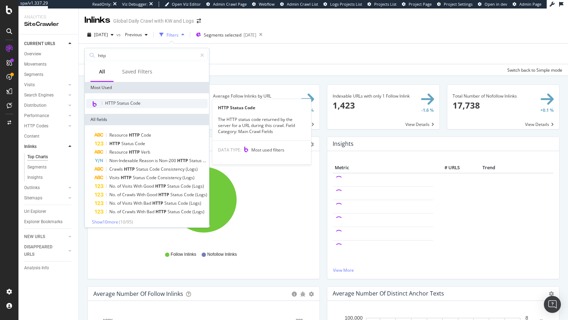
type input "http"
click at [137, 102] on span "HTTP Status Code" at bounding box center [123, 103] width 36 height 6
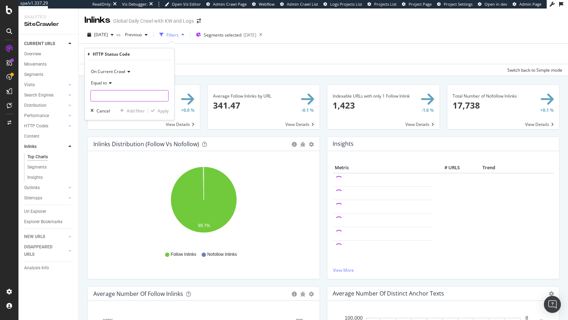
click at [122, 91] on input "number" at bounding box center [130, 95] width 78 height 11
type input "404"
click at [130, 105] on span "404" at bounding box center [118, 105] width 50 height 6
click at [164, 110] on div "Apply" at bounding box center [163, 111] width 11 height 6
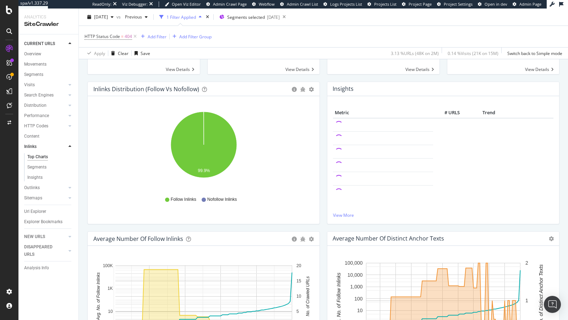
scroll to position [35, 0]
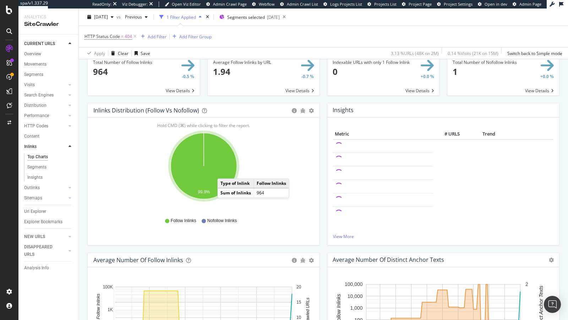
click at [224, 171] on icon "A chart." at bounding box center [204, 166] width 66 height 66
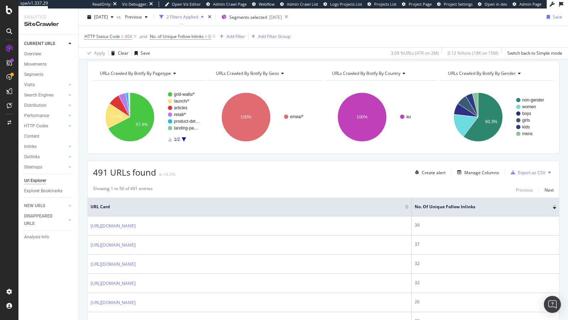
scroll to position [38, 0]
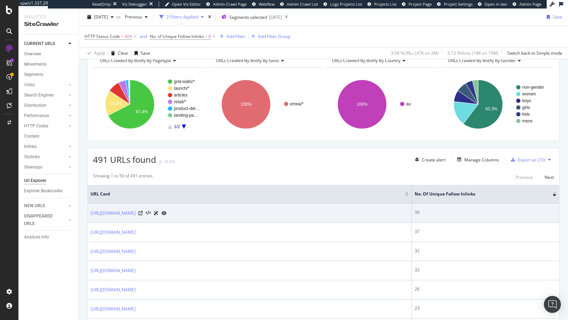
click at [417, 209] on div "39" at bounding box center [486, 212] width 142 height 6
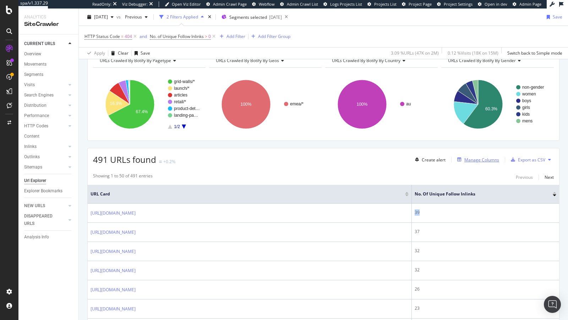
click at [476, 162] on div "Manage Columns" at bounding box center [476, 160] width 45 height 8
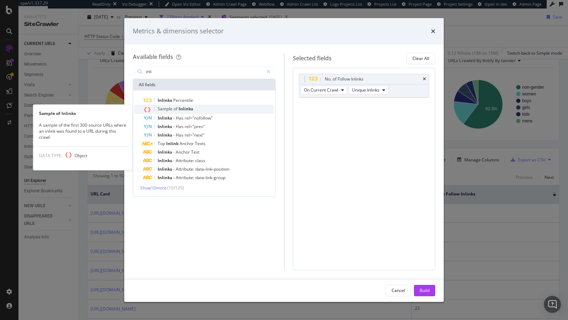
type input "inli"
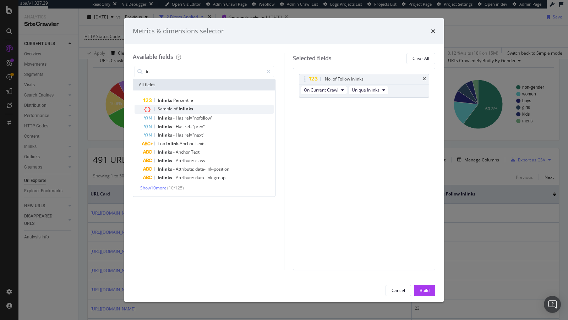
click at [176, 107] on span "of" at bounding box center [176, 109] width 5 height 6
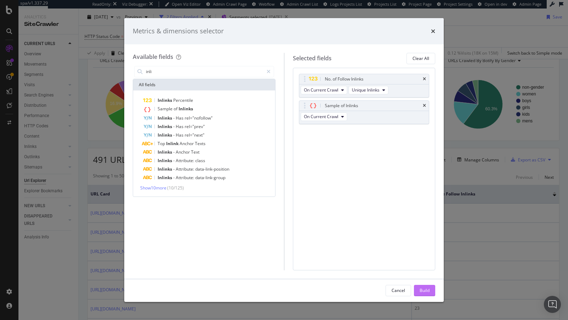
click at [422, 293] on div "Build" at bounding box center [425, 291] width 10 height 6
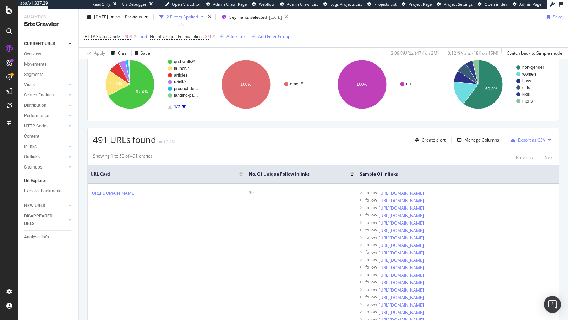
scroll to position [60, 0]
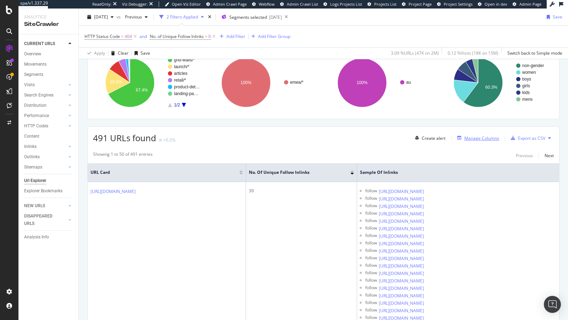
click at [485, 136] on div "Manage Columns" at bounding box center [481, 138] width 35 height 6
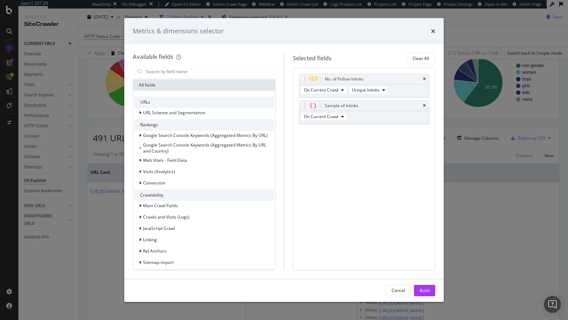
scroll to position [50, 0]
click at [156, 131] on span "Google Search Console Keywords (Aggregated Metrics By URL)" at bounding box center [205, 134] width 125 height 6
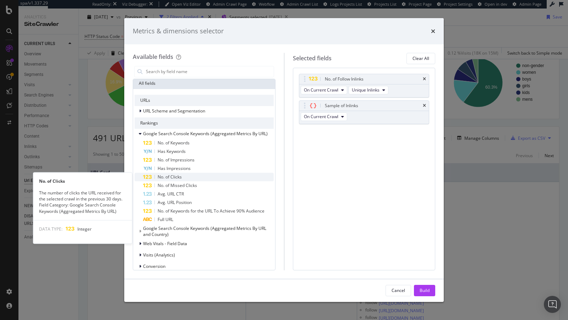
click at [167, 174] on span "No. of Clicks" at bounding box center [170, 177] width 24 height 6
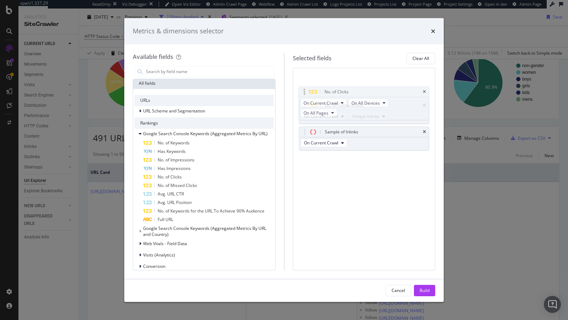
drag, startPoint x: 301, startPoint y: 127, endPoint x: 301, endPoint y: 76, distance: 50.8
click at [301, 76] on body "spa/v1.337.29 ReadOnly: Viz Debugger: Open Viz Editor Admin Crawl Page Webflow …" at bounding box center [284, 160] width 568 height 320
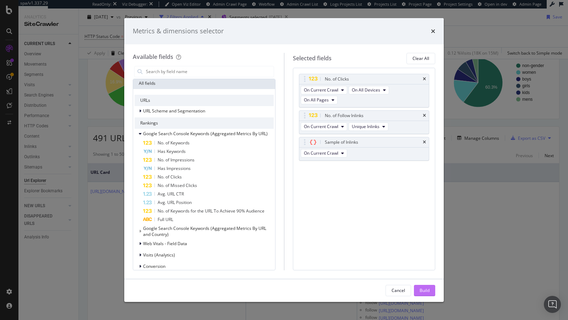
click at [422, 292] on div "Build" at bounding box center [425, 291] width 10 height 6
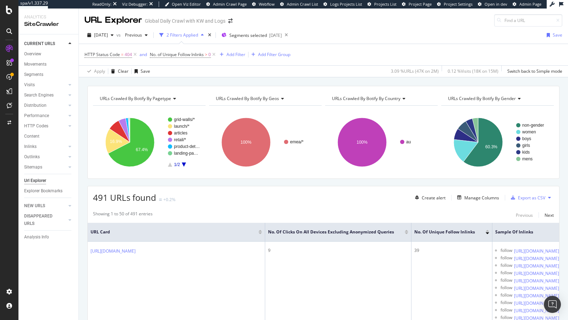
click at [405, 233] on div at bounding box center [407, 234] width 4 height 2
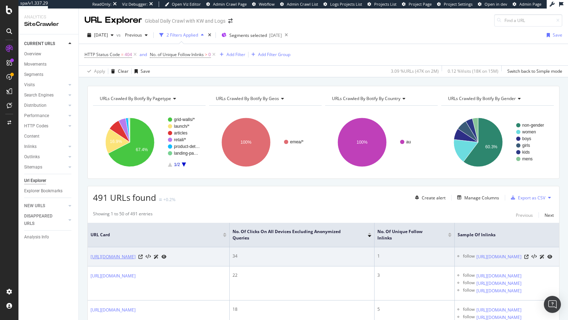
click at [136, 257] on link "[URL][DOMAIN_NAME]" at bounding box center [113, 256] width 45 height 7
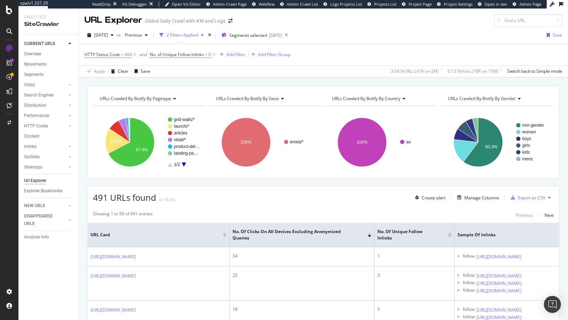
click at [344, 65] on div "Apply Clear Save 3.09 % URLs ( 47K on 2M ) 0.12 % Visits ( 18K on 15M ) Switch …" at bounding box center [323, 71] width 489 height 12
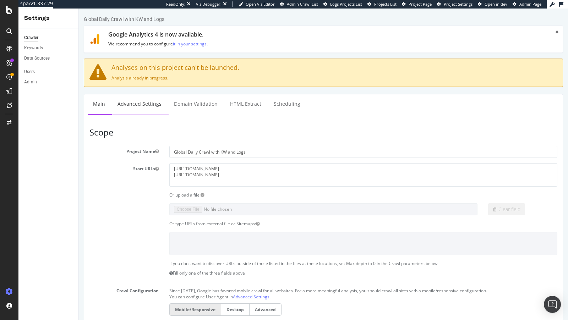
click at [137, 105] on link "Advanced Settings" at bounding box center [139, 104] width 55 height 20
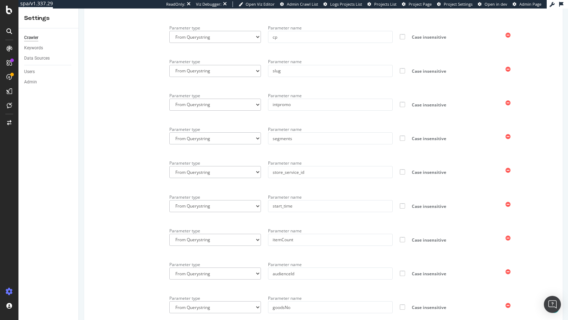
scroll to position [357, 0]
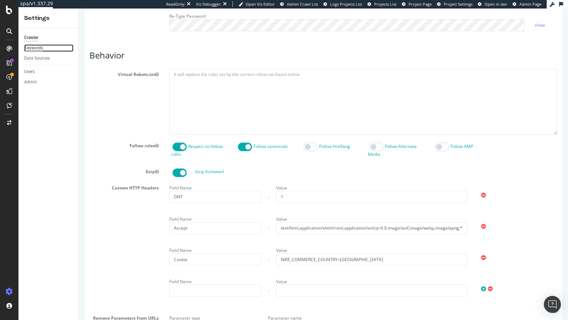
click at [34, 47] on div "Keywords" at bounding box center [33, 47] width 19 height 7
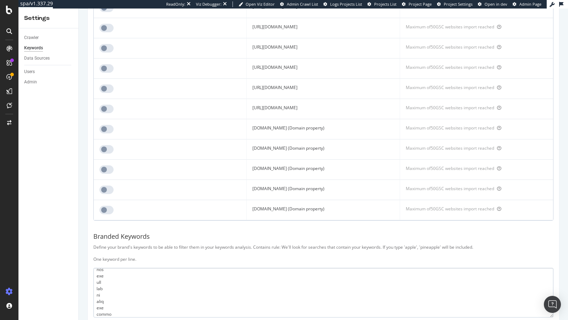
scroll to position [124, 0]
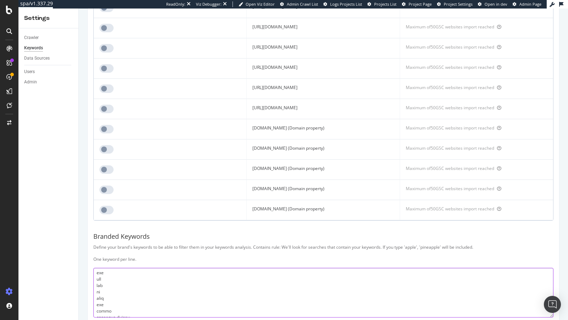
drag, startPoint x: 112, startPoint y: 189, endPoint x: 95, endPoint y: 181, distance: 19.1
click at [95, 268] on textarea at bounding box center [323, 293] width 460 height 50
drag, startPoint x: 127, startPoint y: 187, endPoint x: 105, endPoint y: 181, distance: 23.3
click at [105, 268] on textarea at bounding box center [323, 293] width 460 height 50
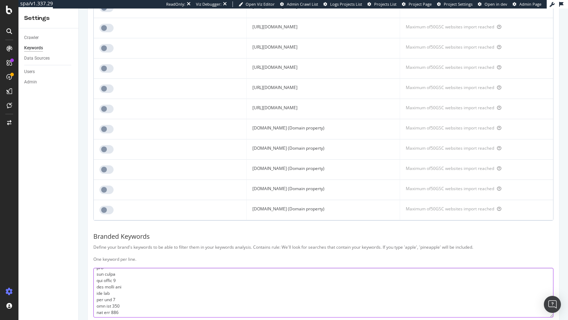
scroll to position [231, 0]
drag, startPoint x: 116, startPoint y: 189, endPoint x: 71, endPoint y: 181, distance: 46.5
click at [71, 181] on div "Settings Crawler Keywords Data Sources Users Admin Global Daily Crawl with KW a…" at bounding box center [293, 165] width 550 height 312
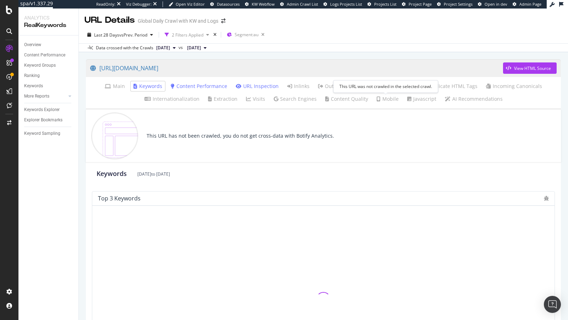
click at [379, 101] on link "Mobile" at bounding box center [388, 98] width 22 height 7
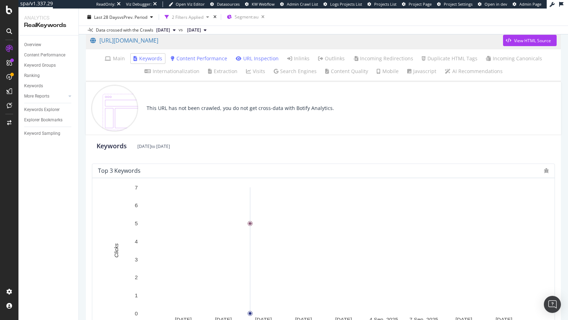
scroll to position [23, 0]
